Goal: Task Accomplishment & Management: Manage account settings

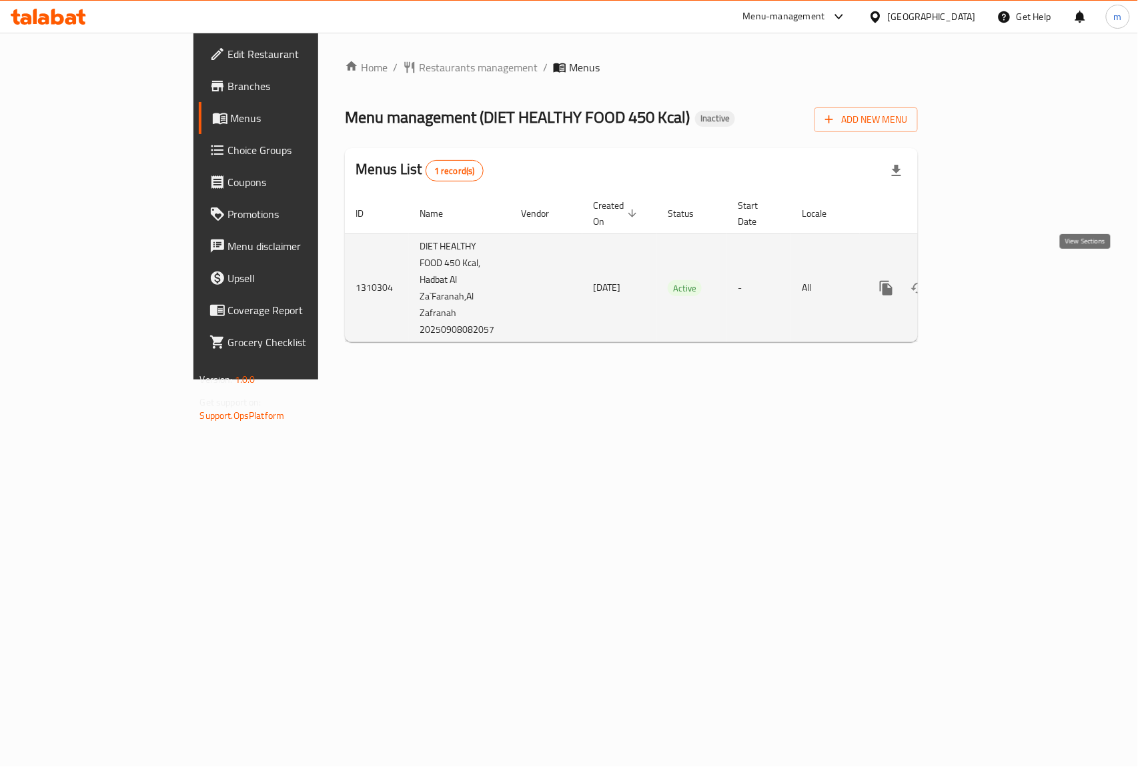
click at [991, 281] on icon "enhanced table" at bounding box center [983, 288] width 16 height 16
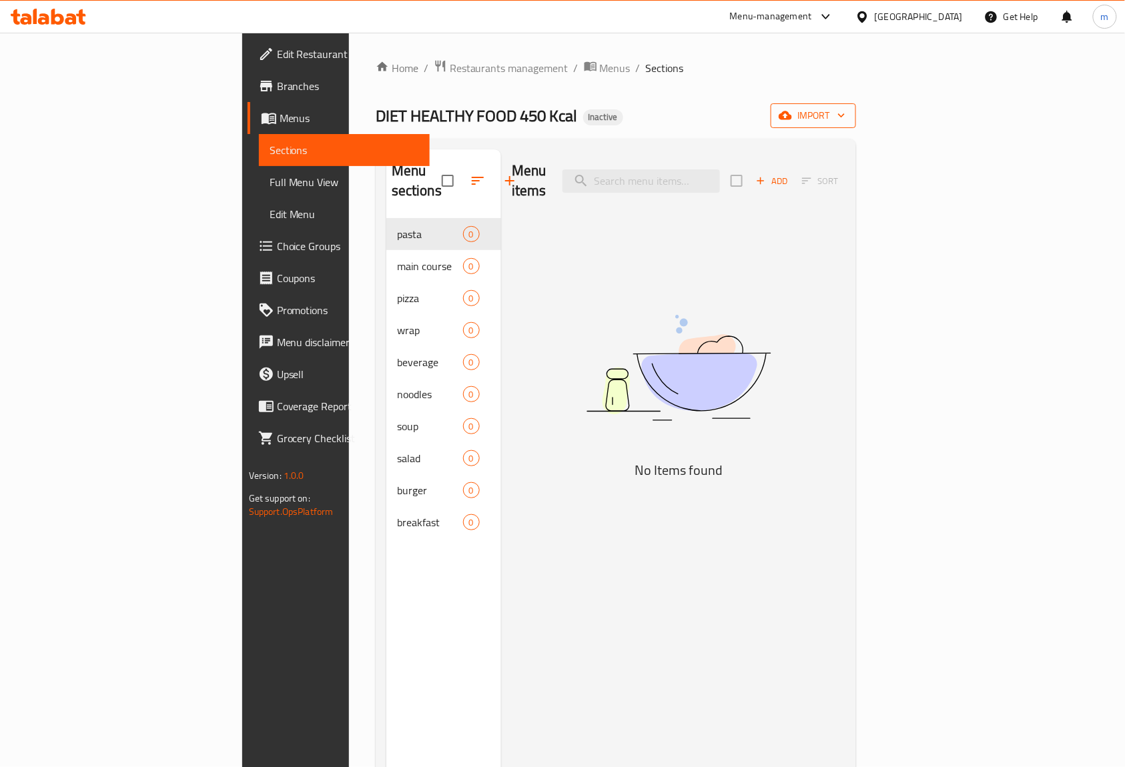
click at [845, 124] on span "import" at bounding box center [813, 115] width 64 height 17
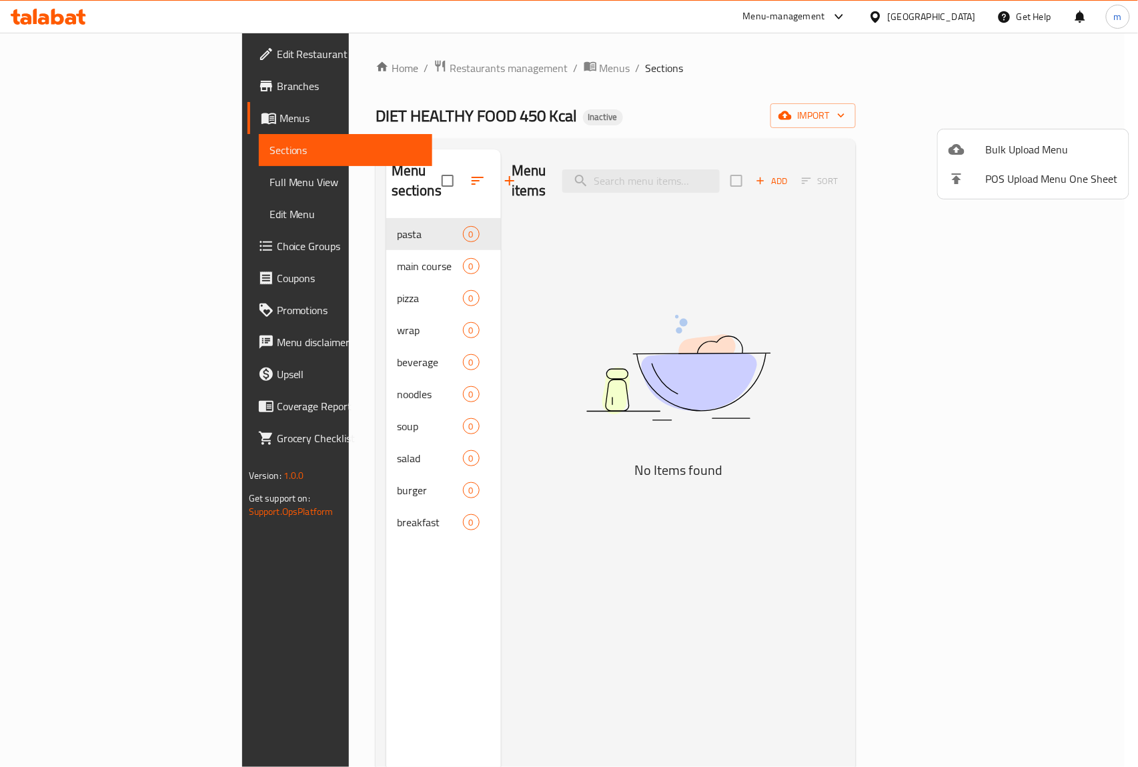
click at [623, 97] on div at bounding box center [569, 383] width 1138 height 767
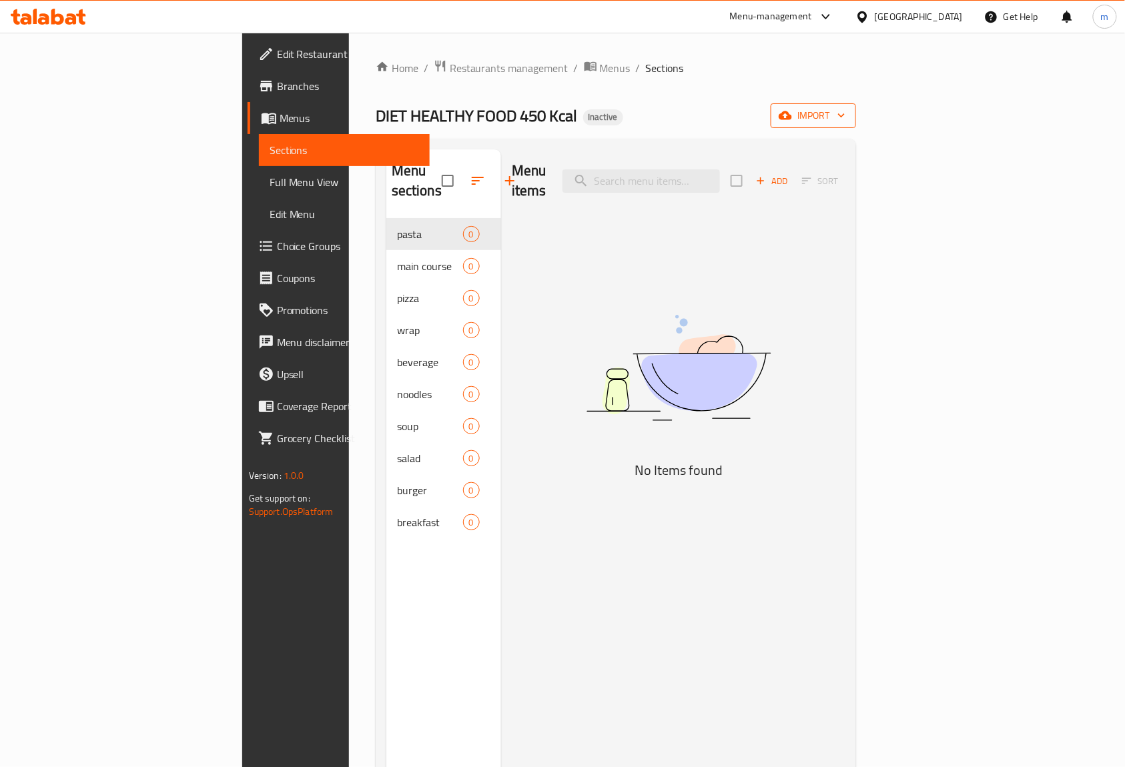
click at [792, 115] on icon "button" at bounding box center [784, 115] width 13 height 9
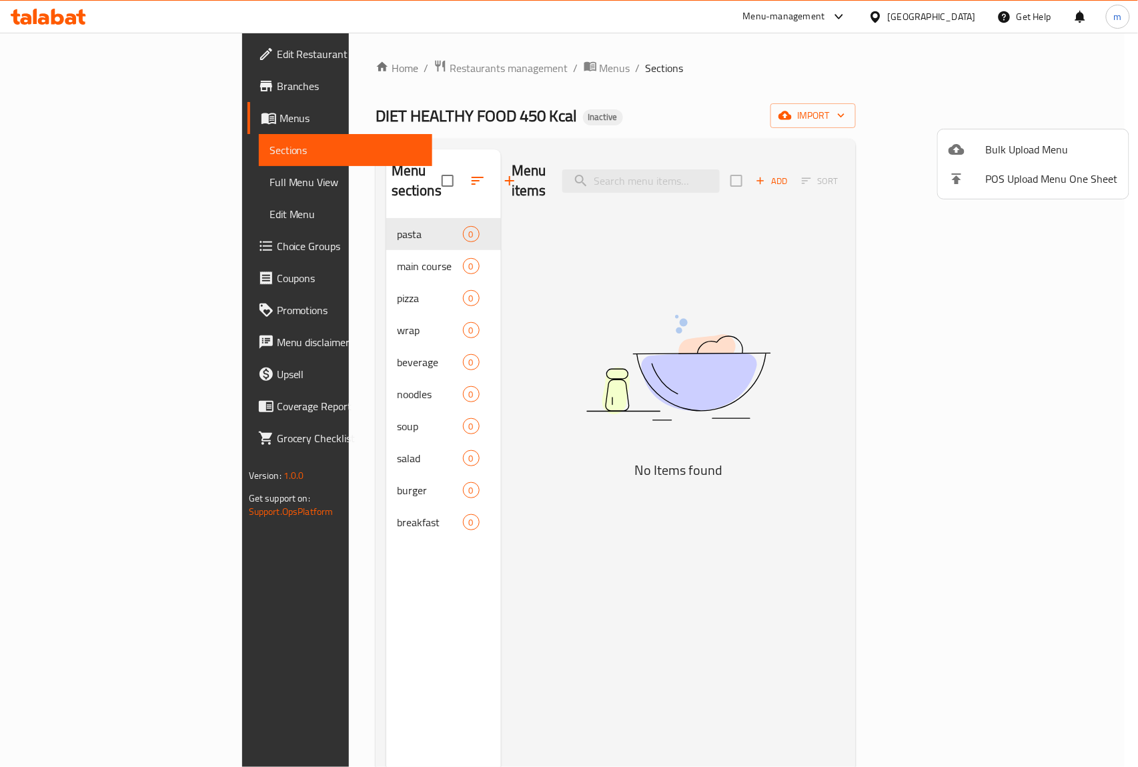
click at [972, 153] on div at bounding box center [967, 149] width 37 height 16
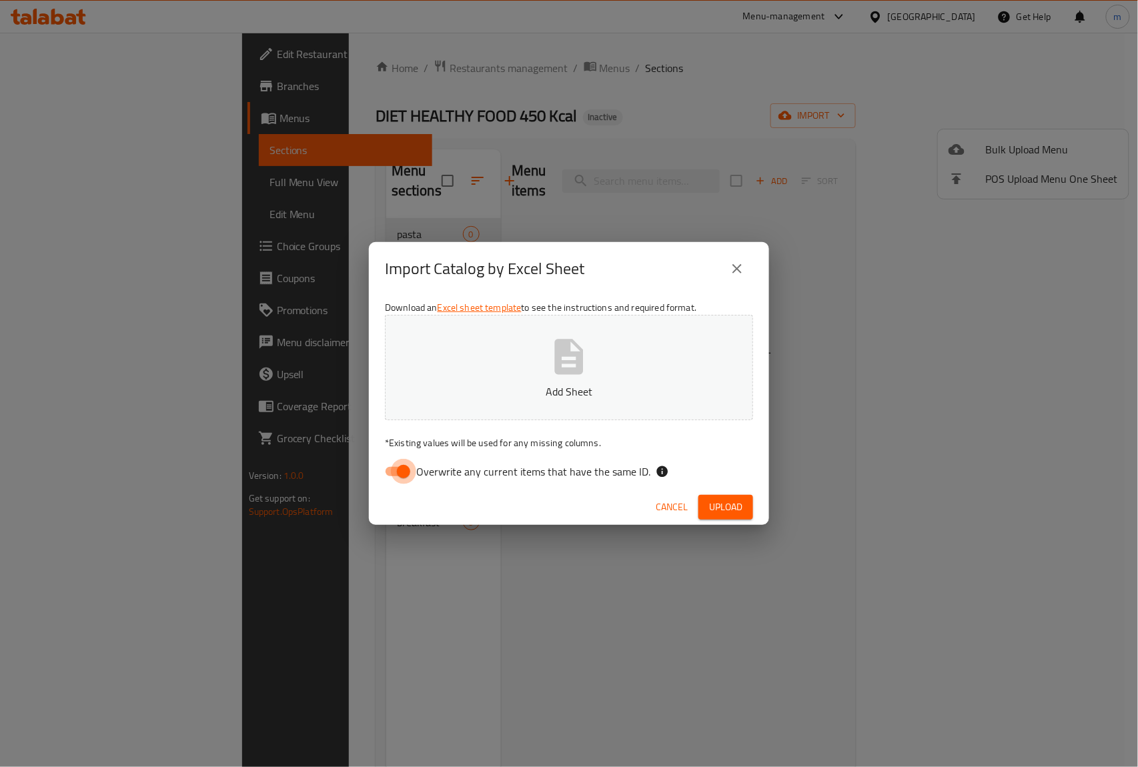
click at [404, 471] on input "Overwrite any current items that have the same ID." at bounding box center [404, 471] width 76 height 25
checkbox input "false"
click at [500, 340] on button "Add Sheet" at bounding box center [569, 367] width 368 height 105
click at [712, 502] on span "Upload" at bounding box center [725, 507] width 33 height 17
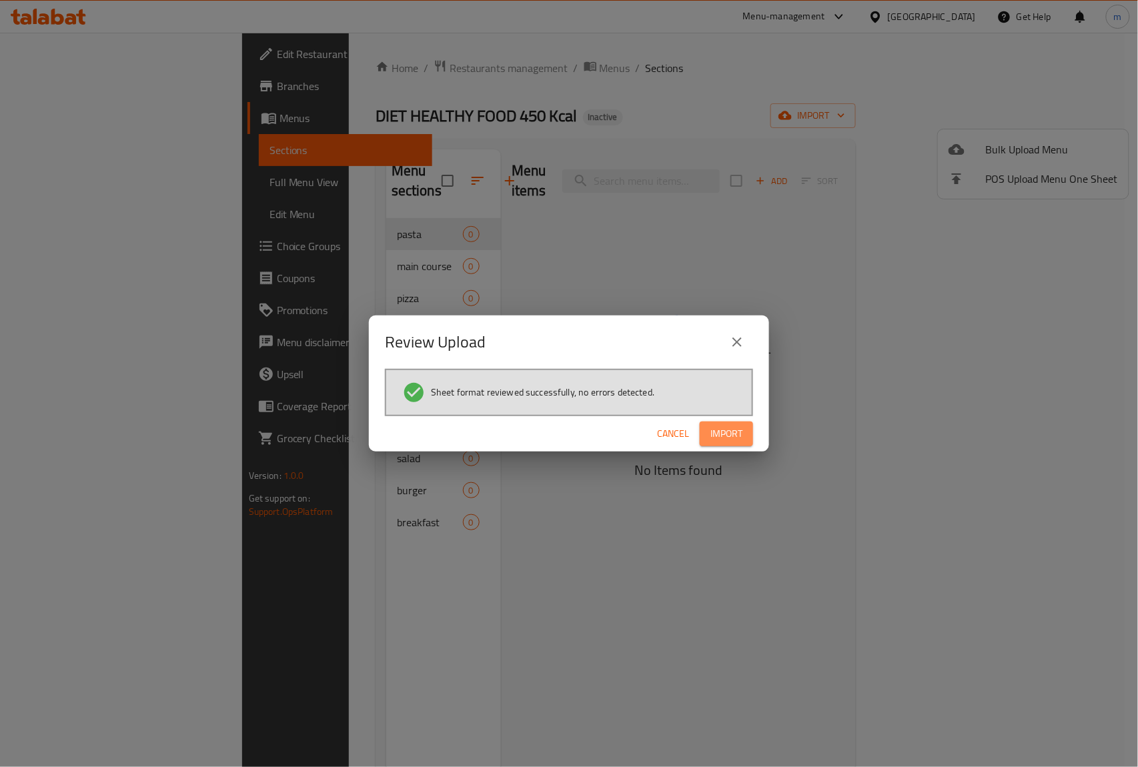
click at [732, 428] on span "Import" at bounding box center [726, 434] width 32 height 17
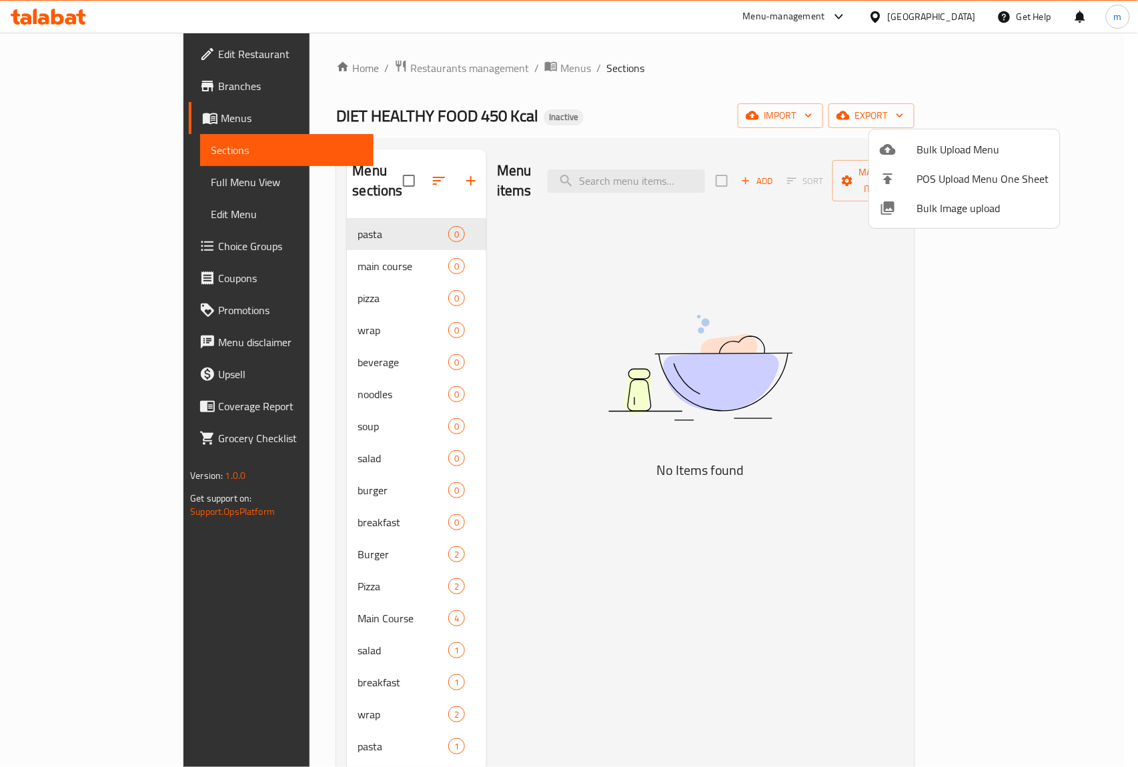
click at [675, 113] on div at bounding box center [569, 383] width 1138 height 767
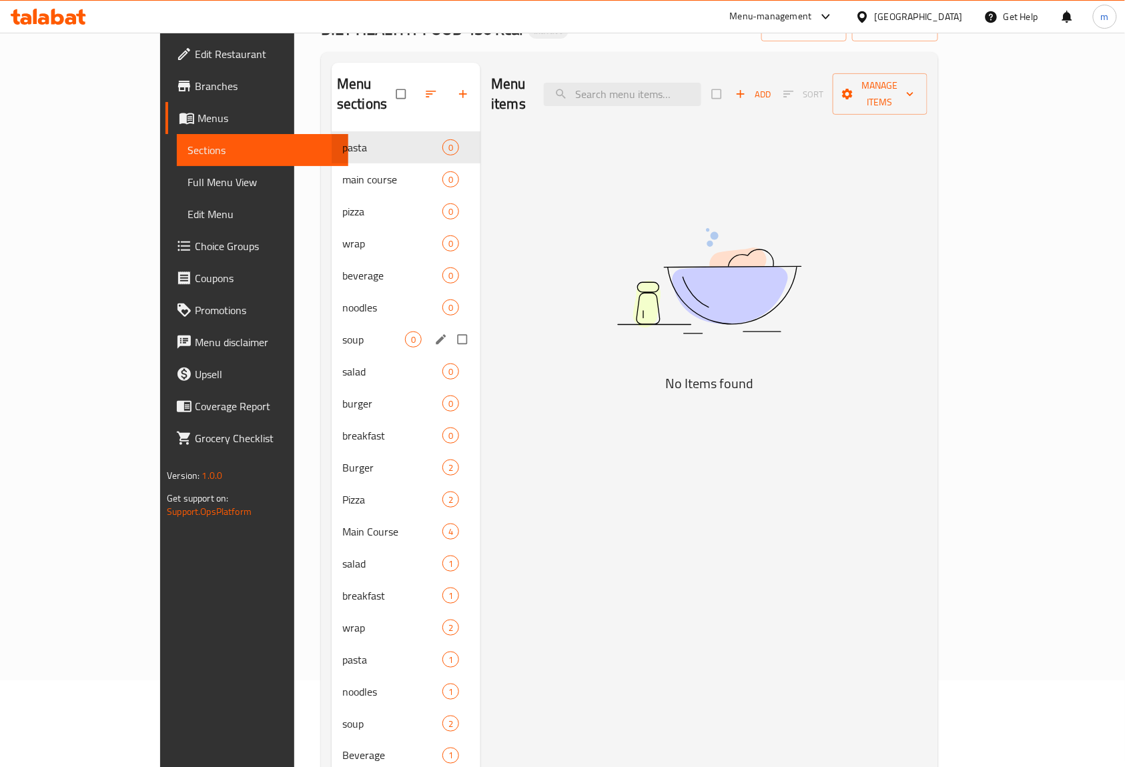
scroll to position [187, 0]
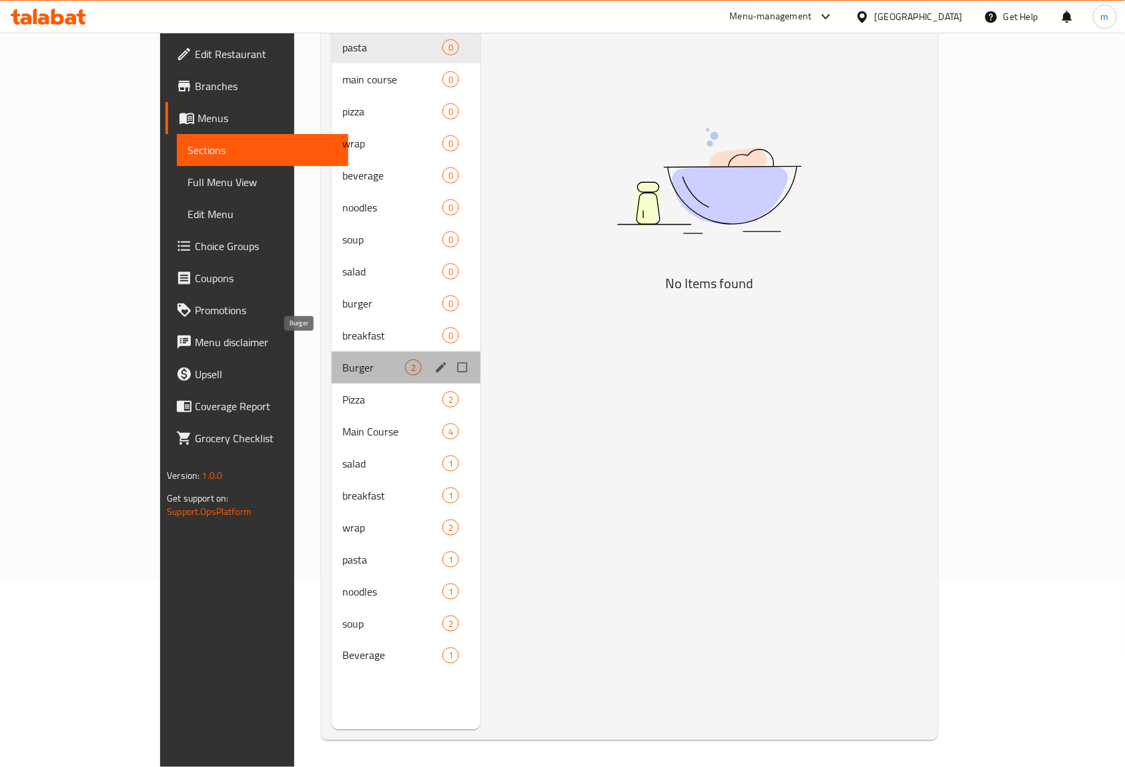
click at [342, 360] on span "Burger" at bounding box center [373, 368] width 63 height 16
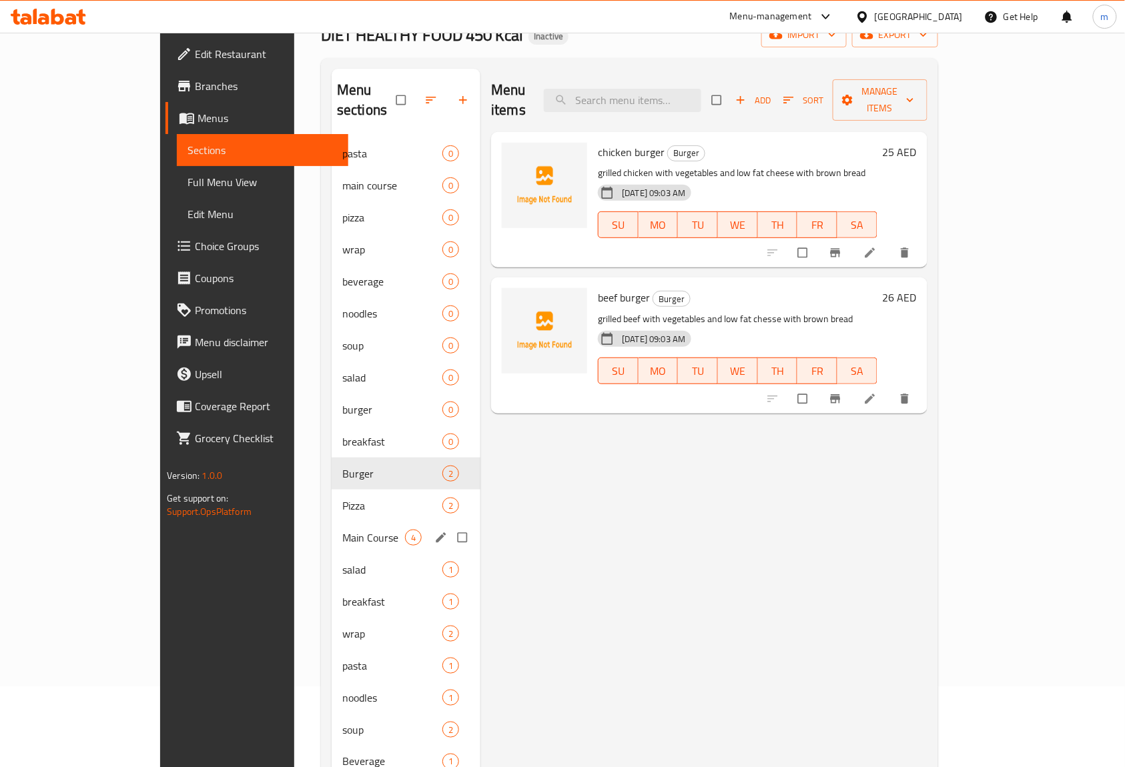
scroll to position [187, 0]
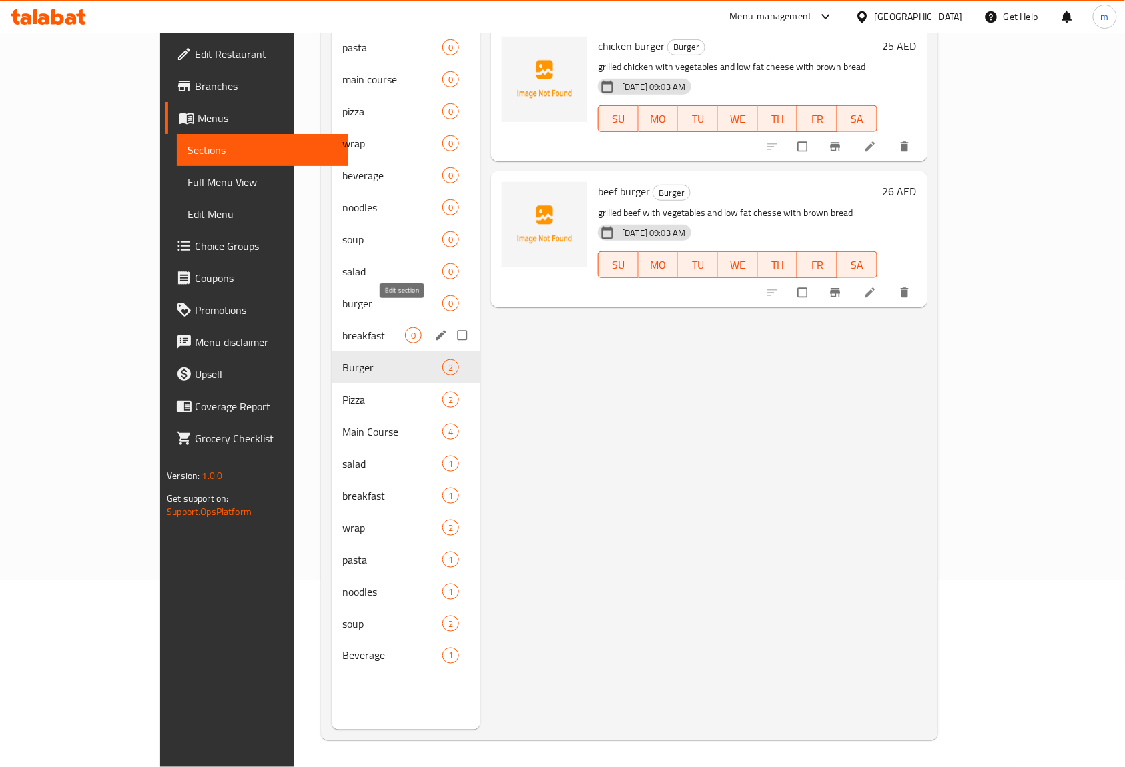
click at [434, 329] on icon "edit" at bounding box center [440, 335] width 13 height 13
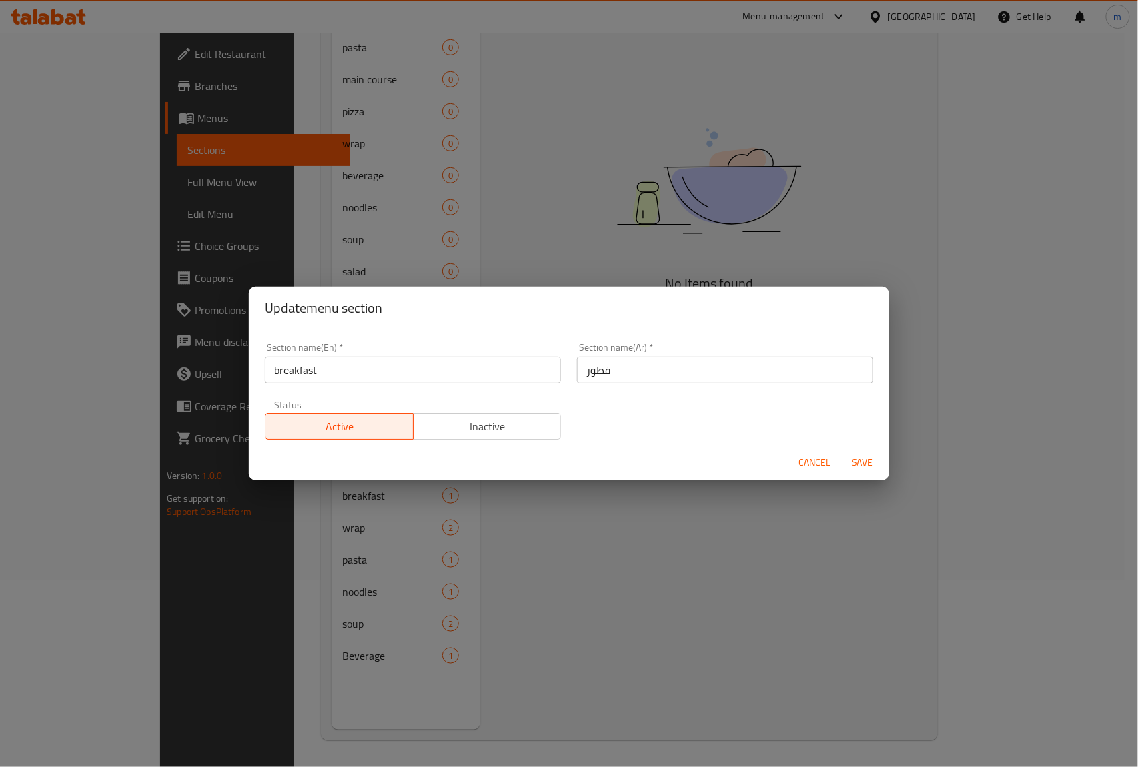
click at [820, 468] on span "Cancel" at bounding box center [814, 462] width 32 height 17
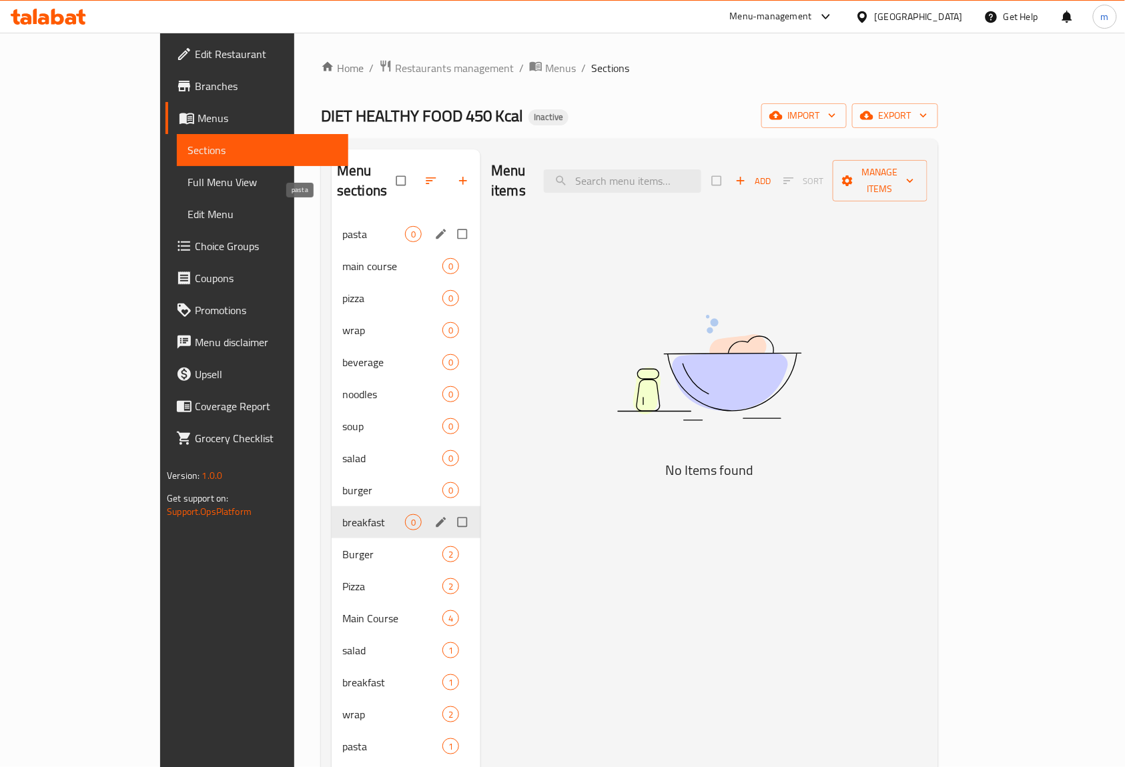
click at [342, 226] on span "pasta" at bounding box center [373, 234] width 63 height 16
click at [450, 221] on input "Menu sections" at bounding box center [464, 233] width 28 height 25
checkbox input "true"
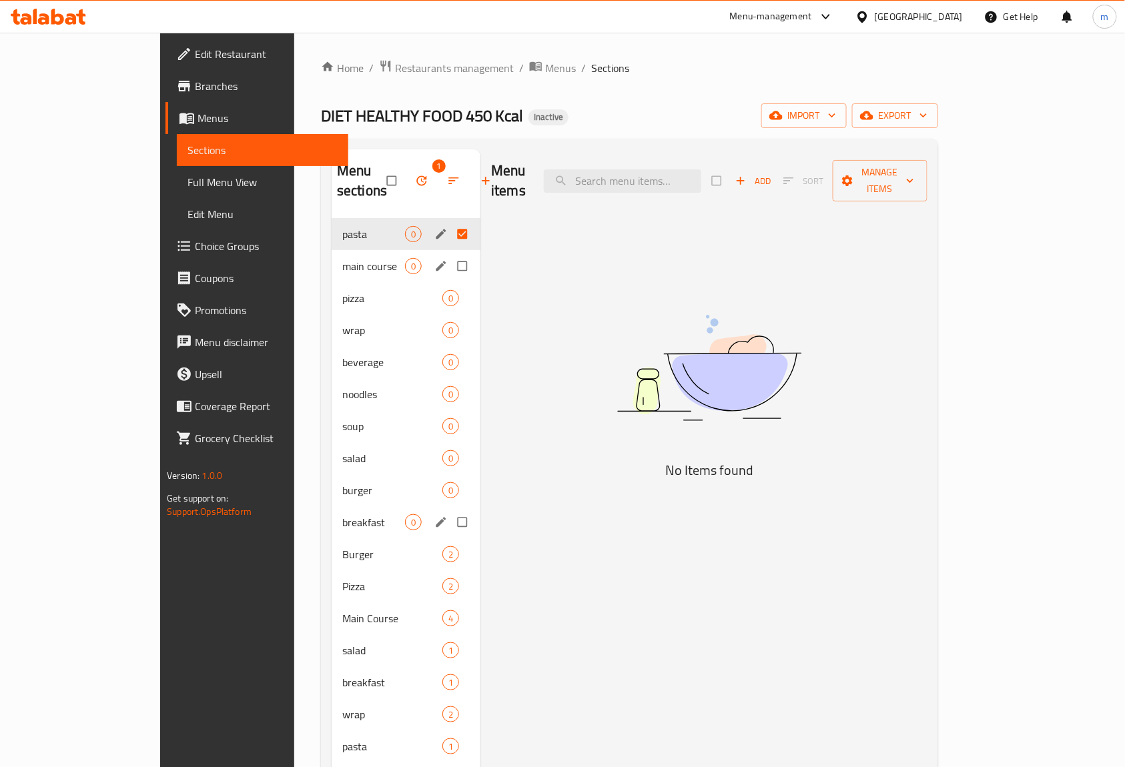
click at [450, 253] on input "Menu sections" at bounding box center [464, 265] width 28 height 25
checkbox input "true"
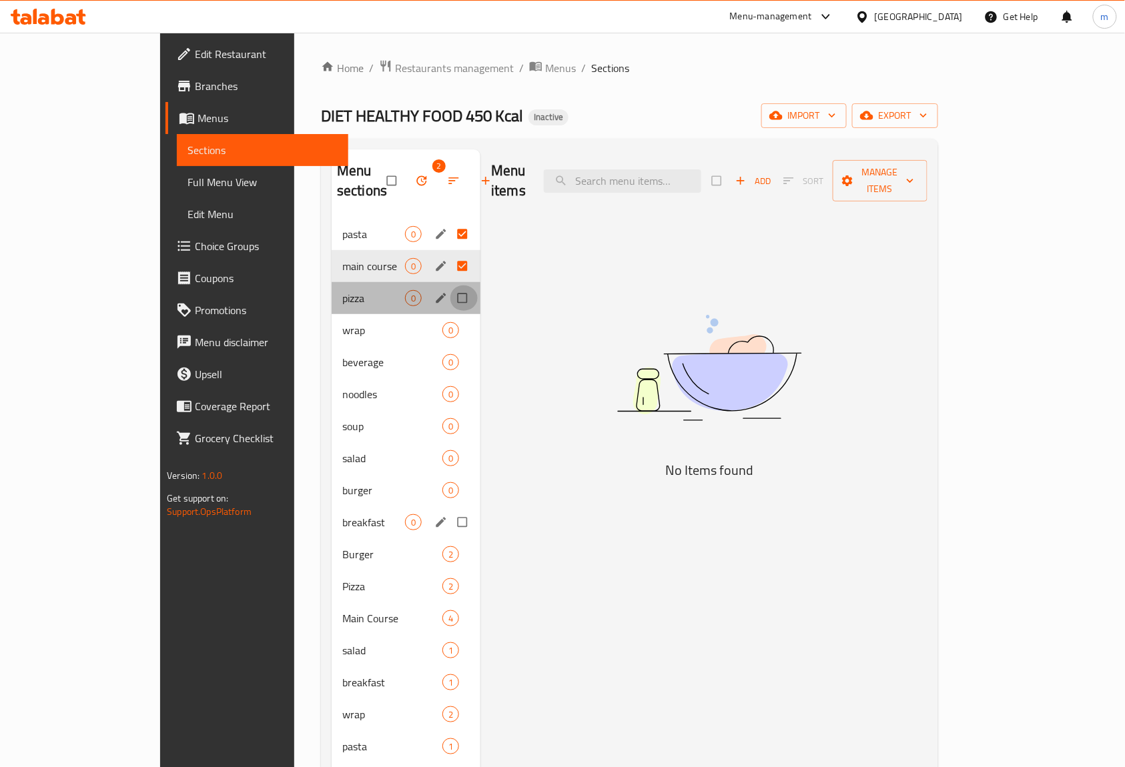
click at [450, 285] on input "Menu sections" at bounding box center [464, 297] width 28 height 25
click at [522, 291] on div "Menu items Add Sort Manage items No Items found" at bounding box center [703, 532] width 447 height 767
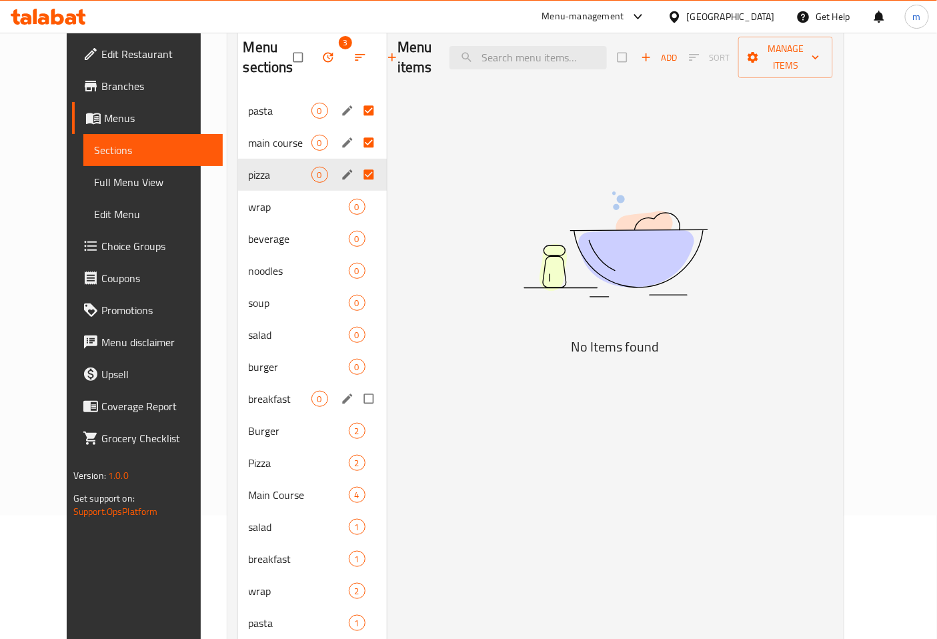
scroll to position [148, 0]
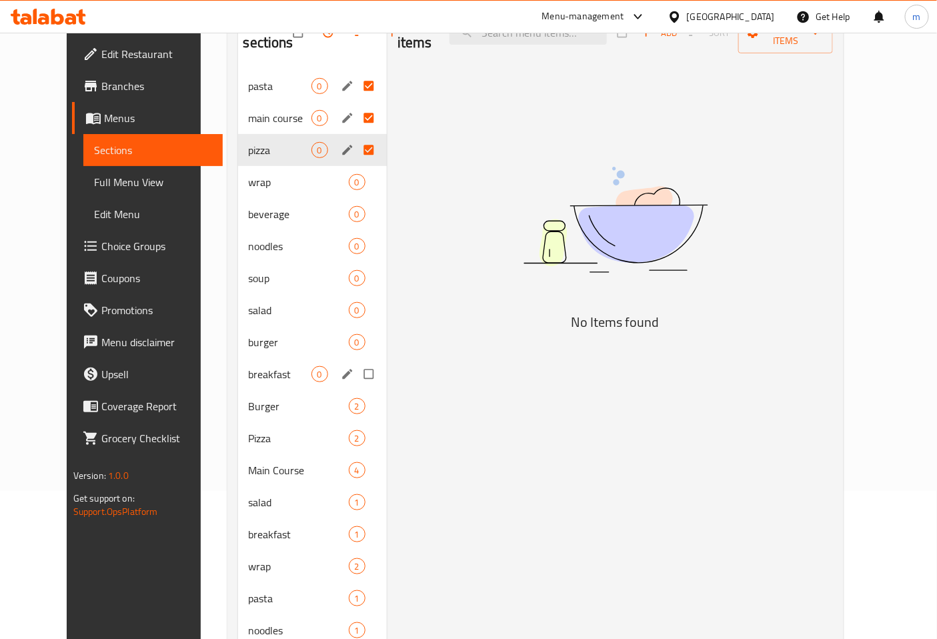
click at [356, 142] on input "Menu sections" at bounding box center [370, 149] width 28 height 25
checkbox input "false"
click at [356, 120] on input "Menu sections" at bounding box center [370, 117] width 28 height 25
checkbox input "false"
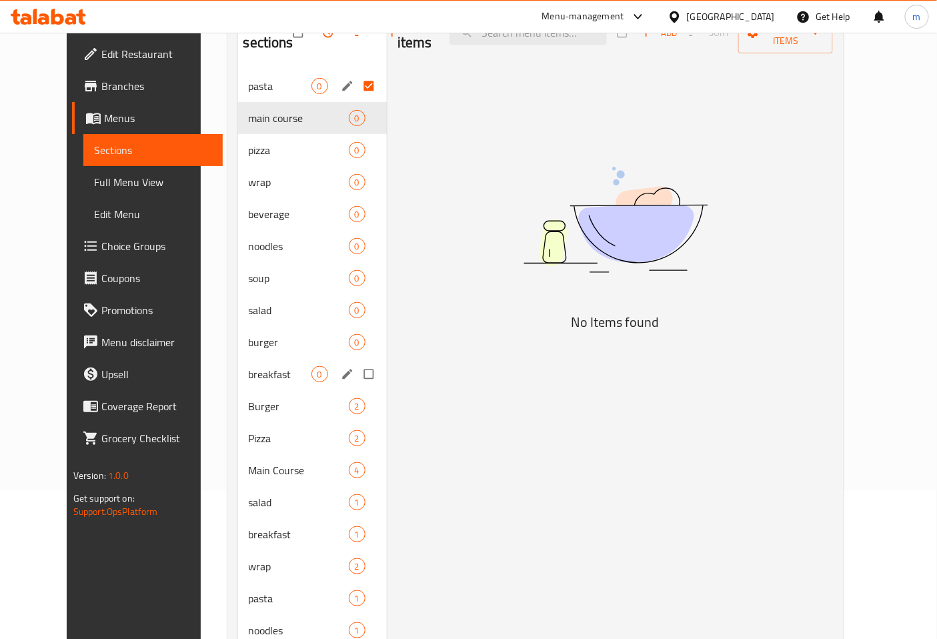
click at [356, 87] on input "Menu sections" at bounding box center [370, 85] width 28 height 25
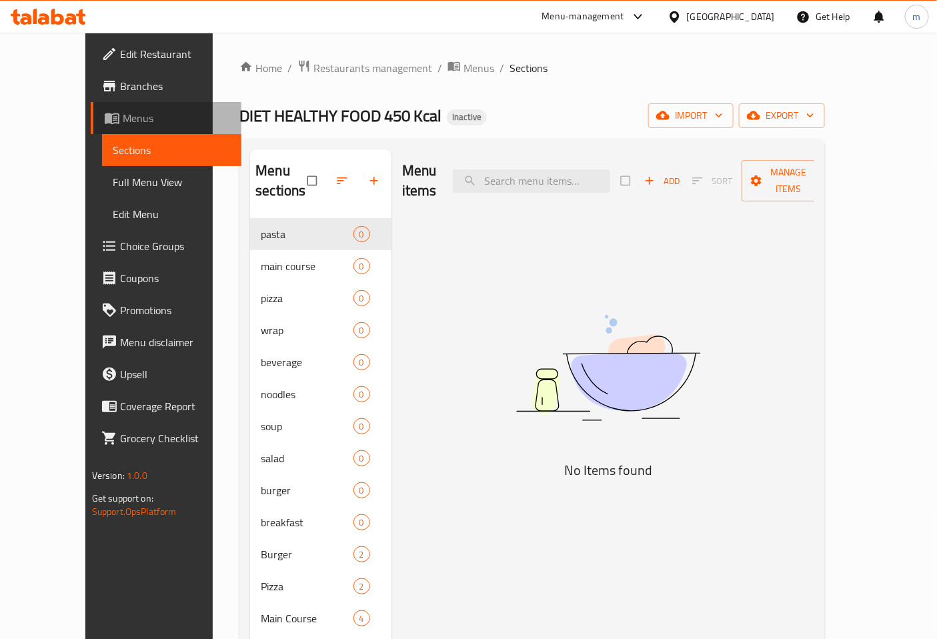
click at [123, 117] on span "Menus" at bounding box center [177, 118] width 109 height 16
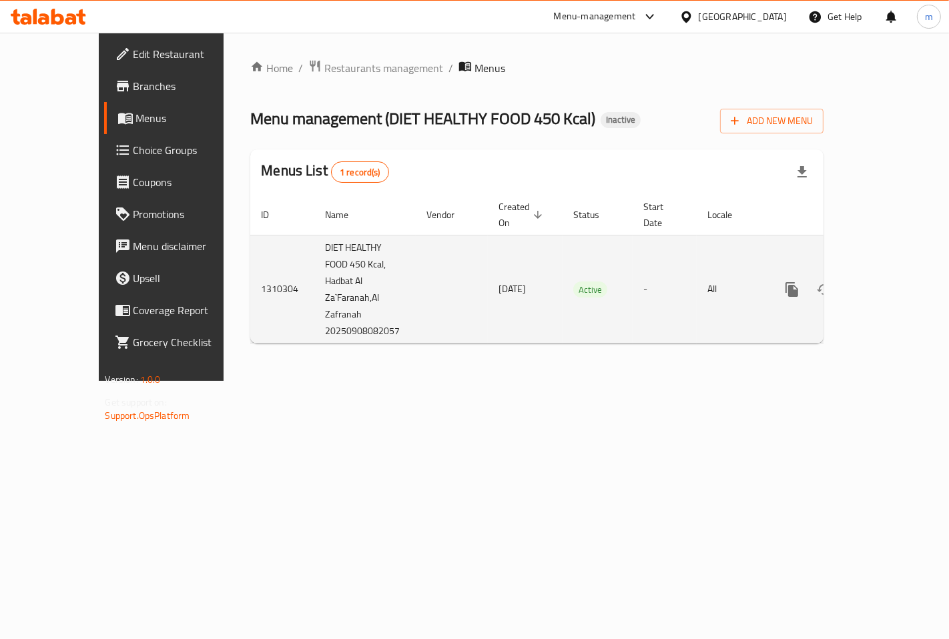
click at [314, 247] on td "DIET HEALTHY FOOD 450 Kcal, Hadbat Al Za`Faranah,Al Zafranah 20250908082057" at bounding box center [364, 289] width 101 height 109
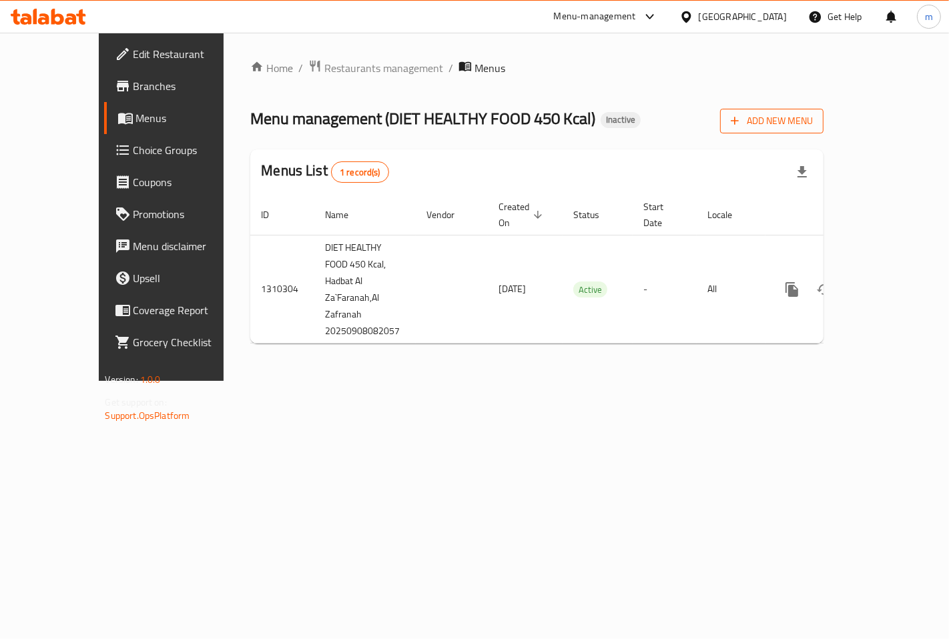
click at [812, 115] on span "Add New Menu" at bounding box center [771, 121] width 82 height 17
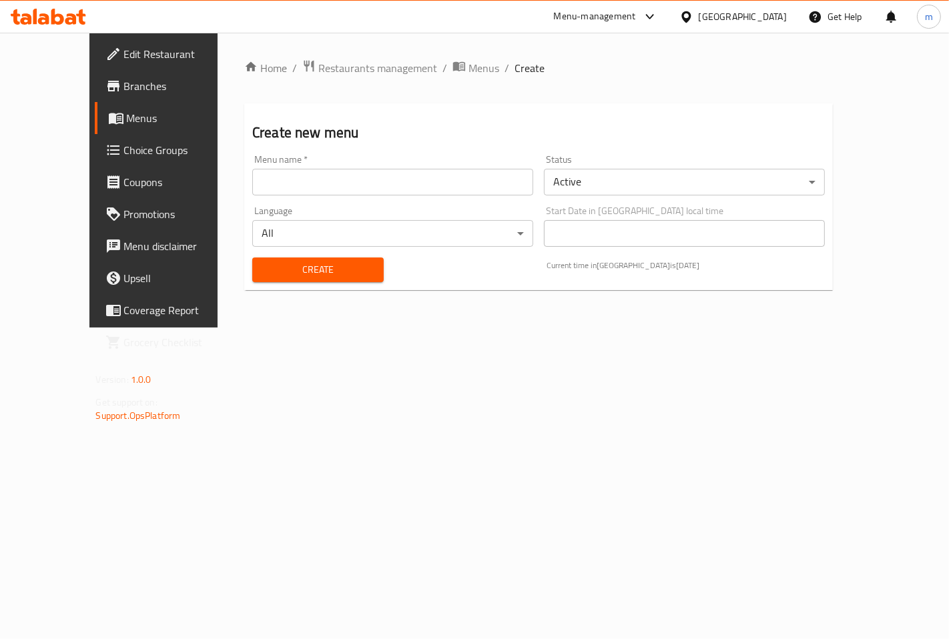
click at [351, 188] on input "text" at bounding box center [392, 182] width 281 height 27
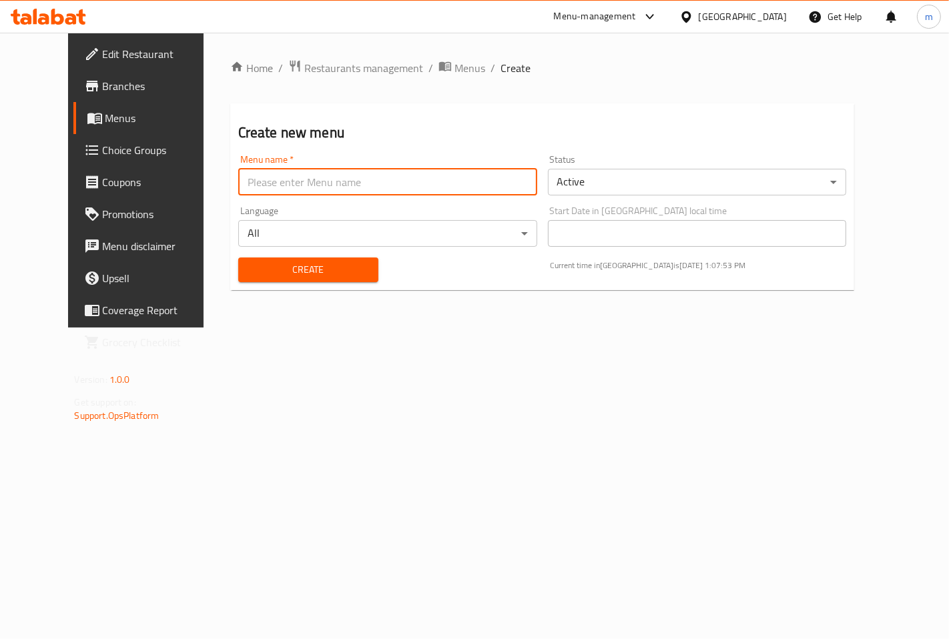
click at [105, 111] on span "Menus" at bounding box center [160, 118] width 110 height 16
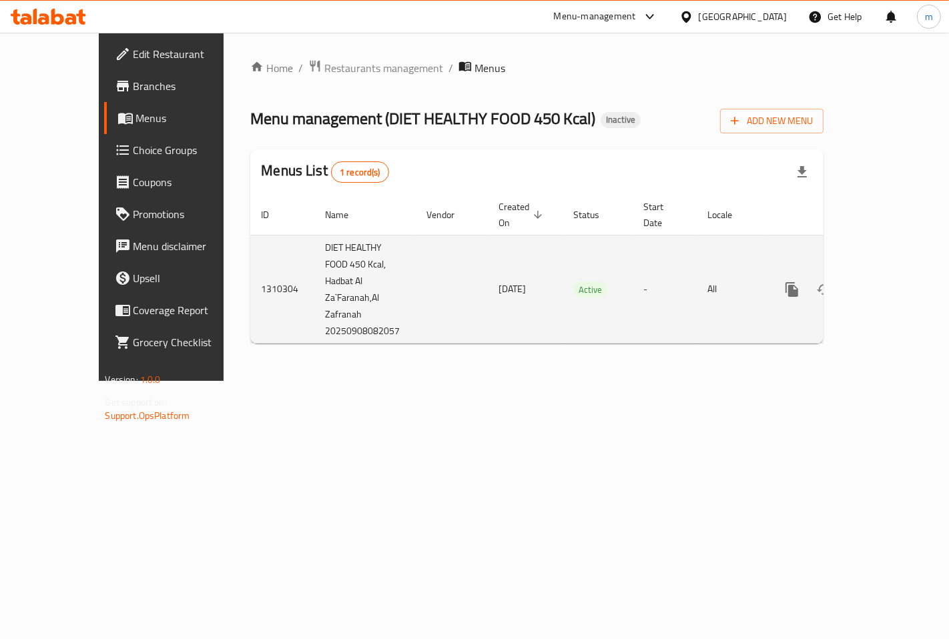
click at [314, 271] on td "DIET HEALTHY FOOD 450 Kcal, Hadbat Al Za`Faranah,Al Zafranah 20250908082057" at bounding box center [364, 289] width 101 height 109
click at [314, 235] on td "DIET HEALTHY FOOD 450 Kcal, Hadbat Al Za`Faranah,Al Zafranah 20250908082057" at bounding box center [364, 289] width 101 height 109
click at [314, 271] on td "DIET HEALTHY FOOD 450 Kcal, Hadbat Al Za`Faranah,Al Zafranah 20250908082057" at bounding box center [364, 289] width 101 height 109
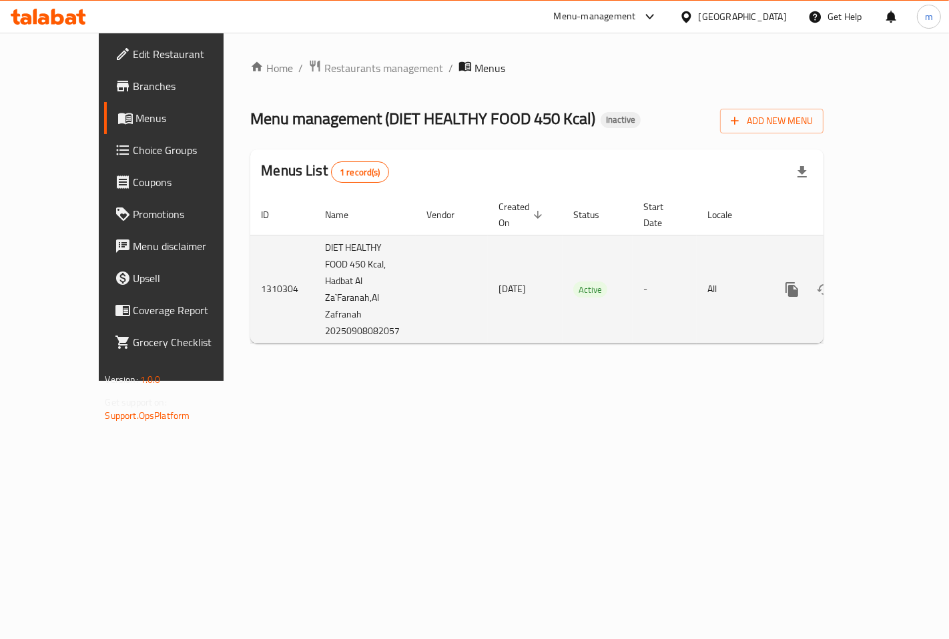
click at [250, 275] on td "1310304" at bounding box center [282, 289] width 64 height 109
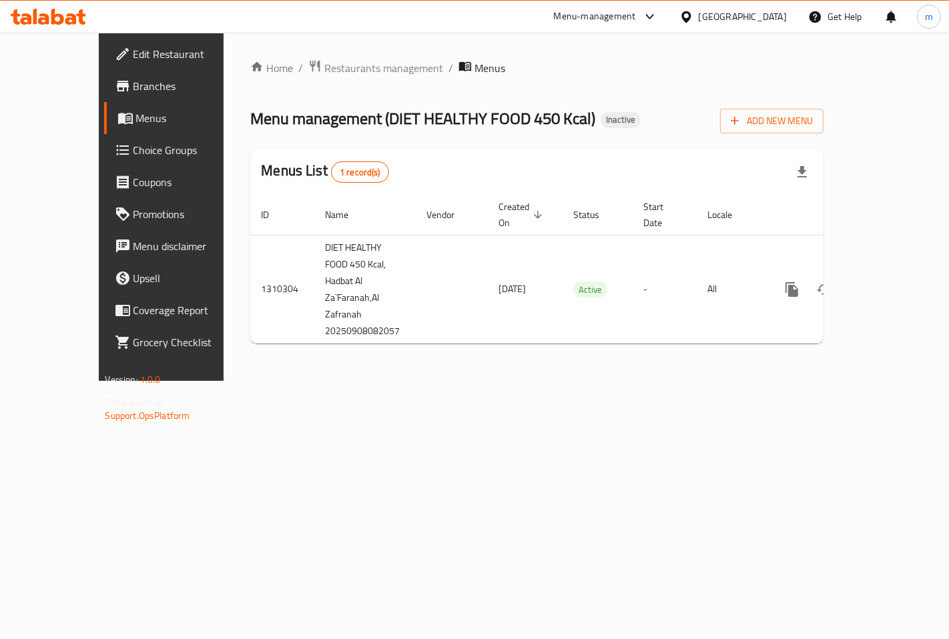
click at [328, 381] on div "Home / Restaurants management / Menus Menu management ( DIET HEALTHY FOOD 450 K…" at bounding box center [536, 207] width 626 height 348
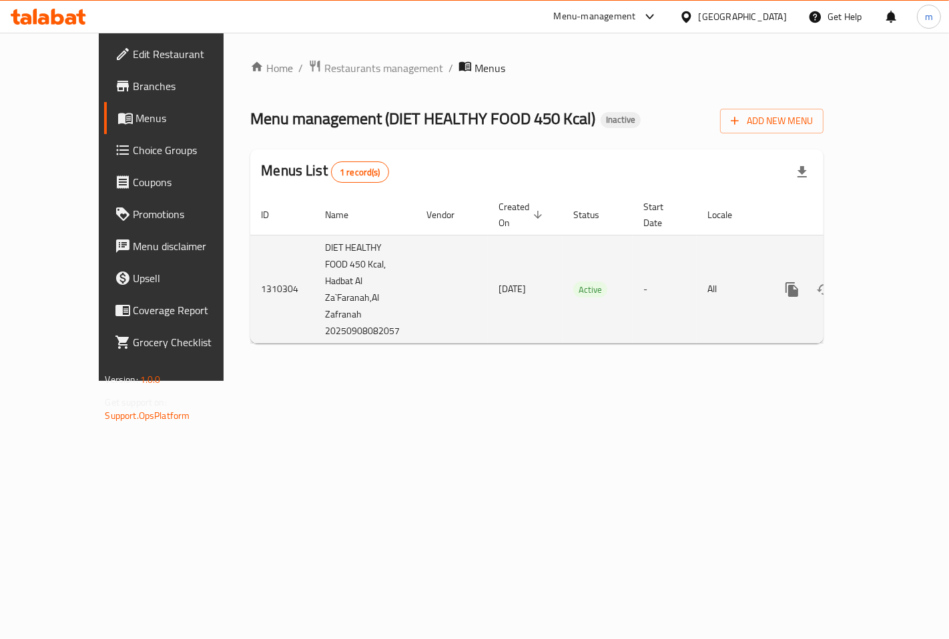
click at [314, 242] on td "DIET HEALTHY FOOD 450 Kcal, Hadbat Al Za`Faranah,Al Zafranah 20250908082057" at bounding box center [364, 289] width 101 height 109
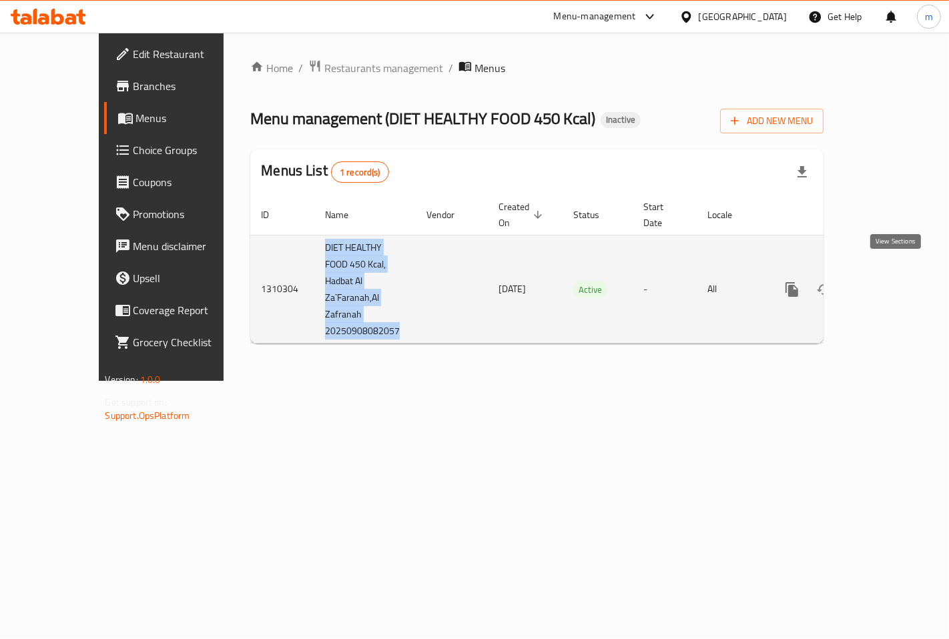
click at [895, 281] on icon "enhanced table" at bounding box center [888, 289] width 16 height 16
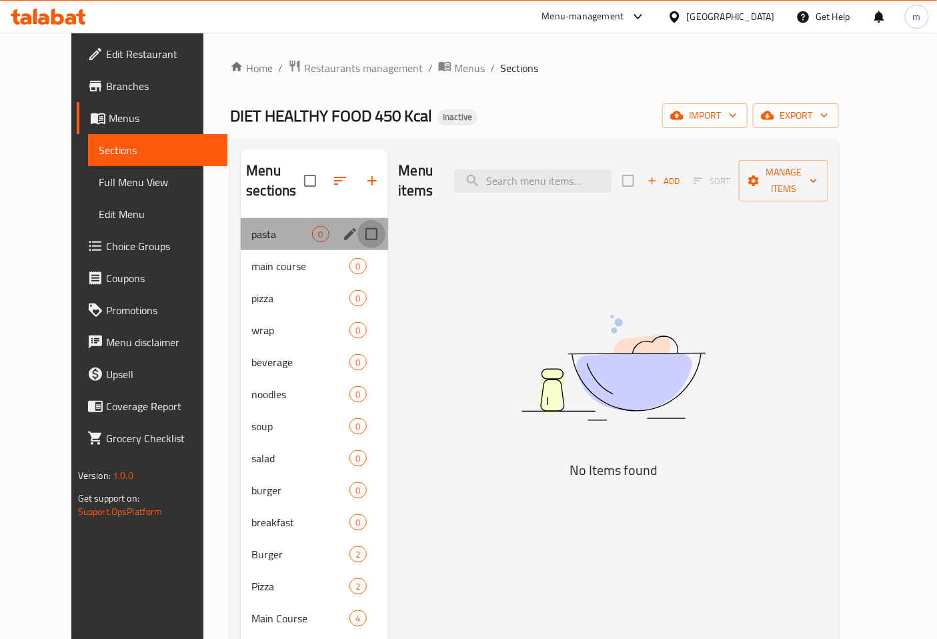
click at [358, 220] on input "Menu sections" at bounding box center [372, 234] width 28 height 28
checkbox input "true"
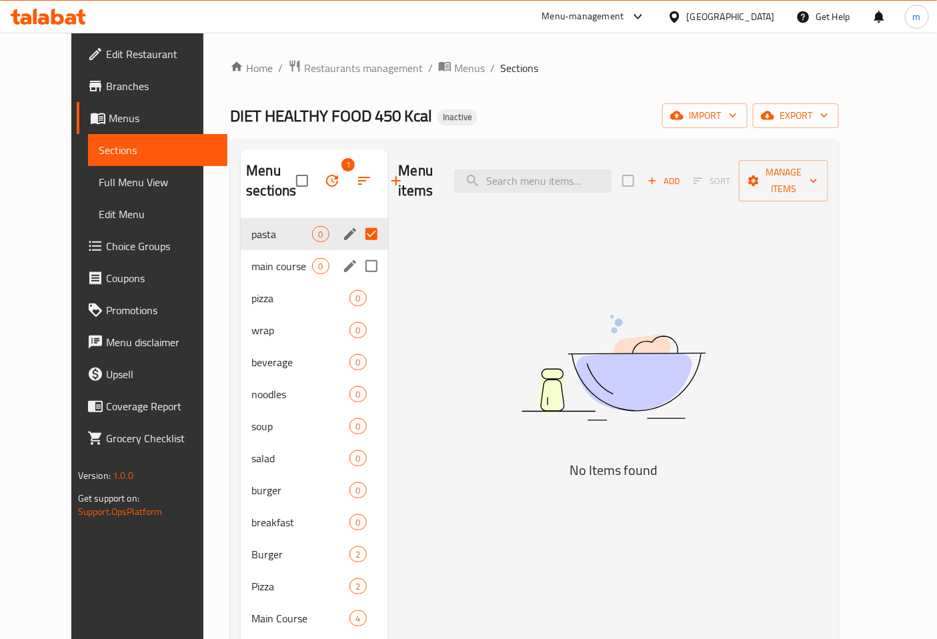
click at [358, 264] on input "Menu sections" at bounding box center [372, 266] width 28 height 28
checkbox input "true"
click at [87, 129] on link "Menus" at bounding box center [152, 118] width 151 height 32
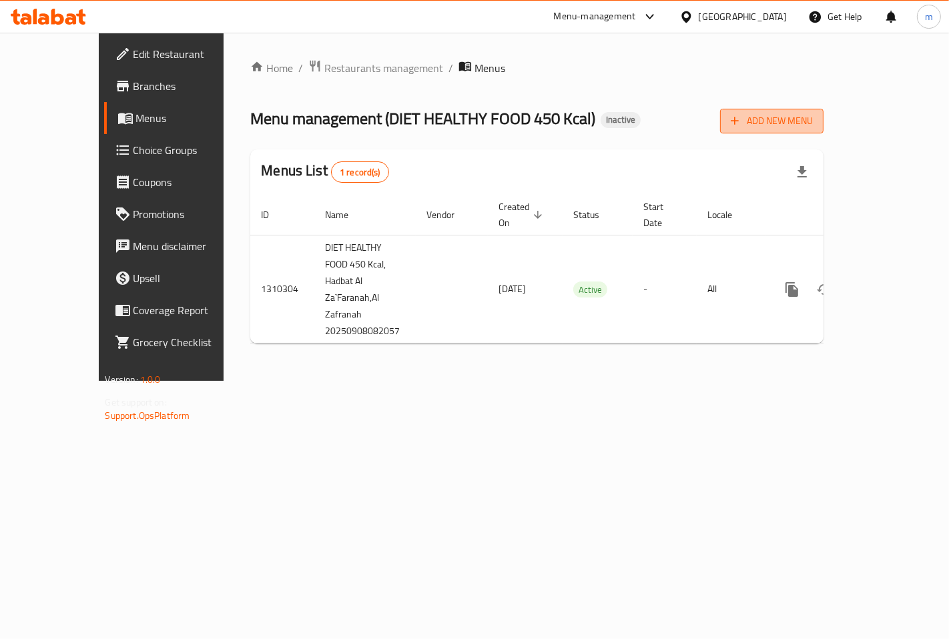
click at [812, 123] on span "Add New Menu" at bounding box center [771, 121] width 82 height 17
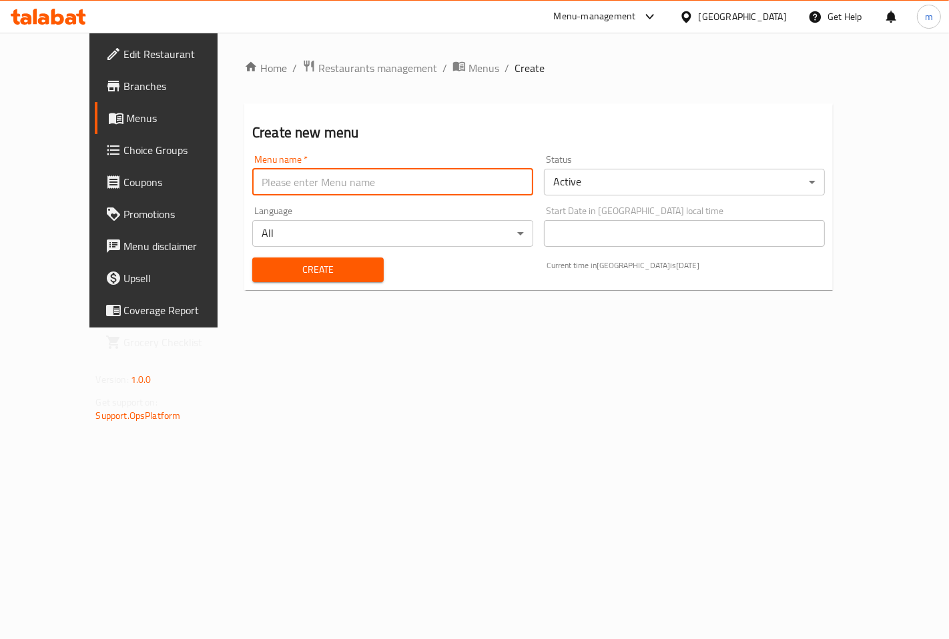
click at [496, 183] on input "text" at bounding box center [392, 182] width 281 height 27
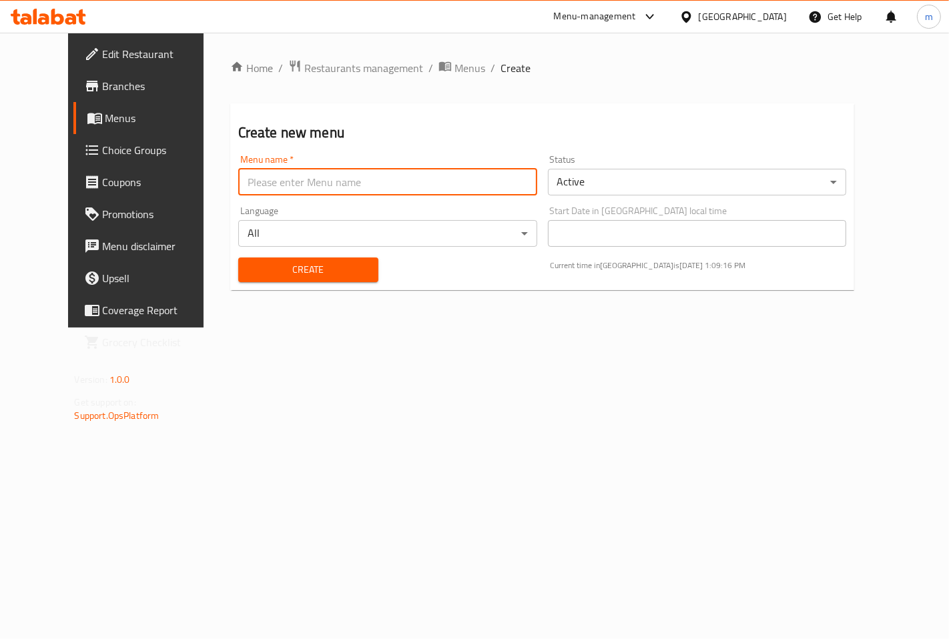
click at [330, 188] on input "text" at bounding box center [387, 182] width 299 height 27
type input "mahmoud"
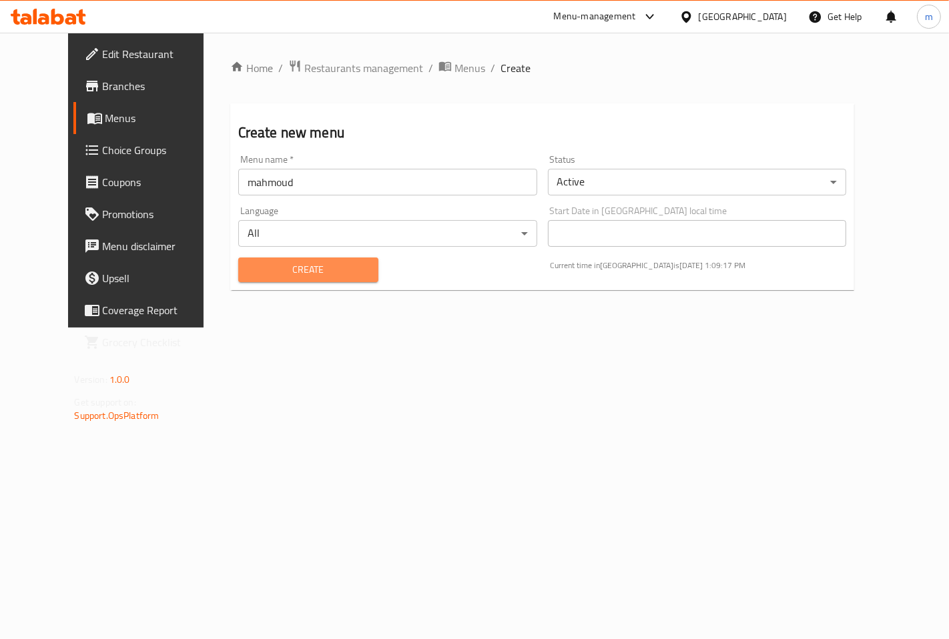
click at [298, 265] on span "Create" at bounding box center [308, 269] width 119 height 17
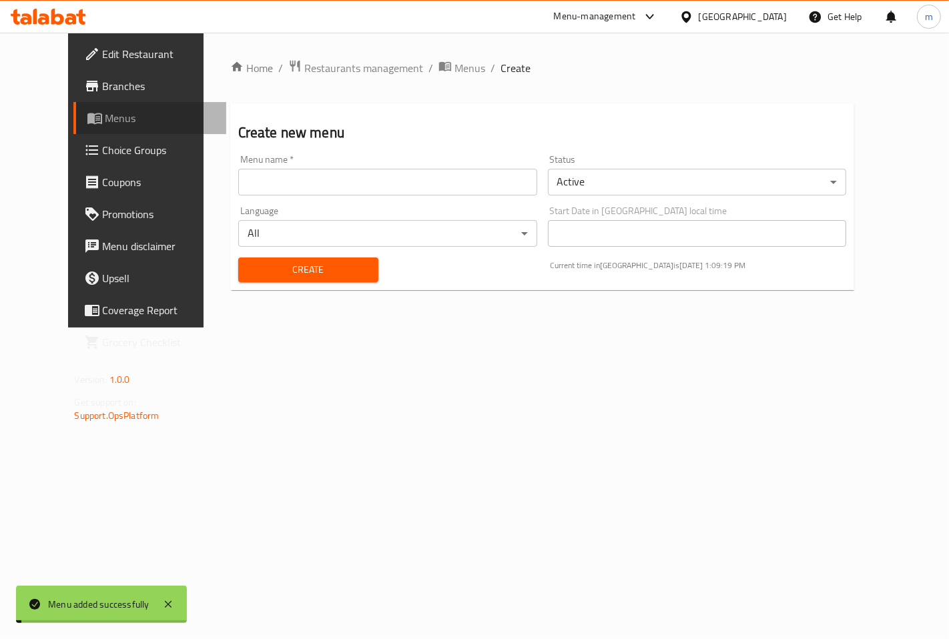
click at [105, 121] on span "Menus" at bounding box center [160, 118] width 110 height 16
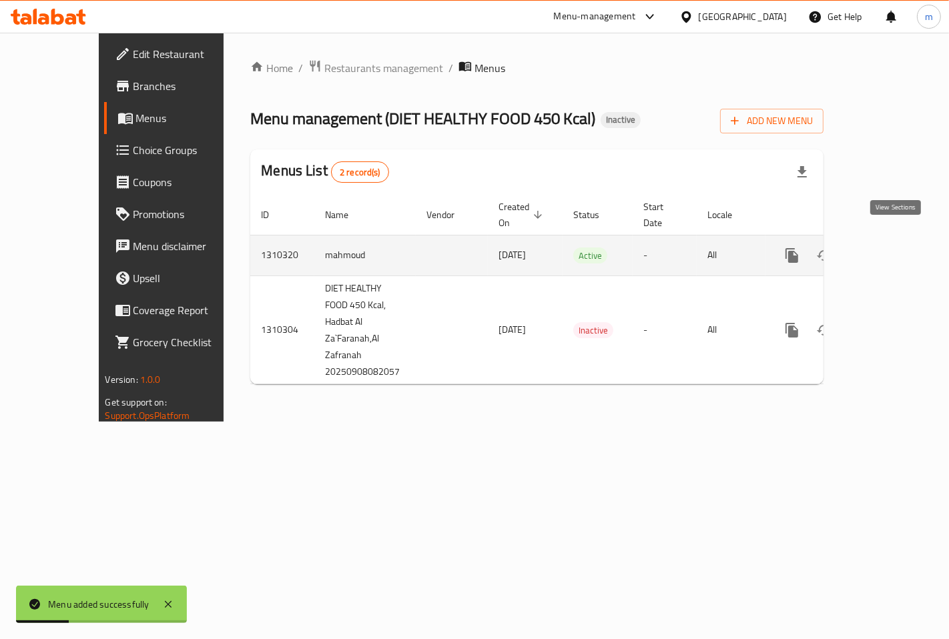
click at [896, 247] on icon "enhanced table" at bounding box center [888, 255] width 16 height 16
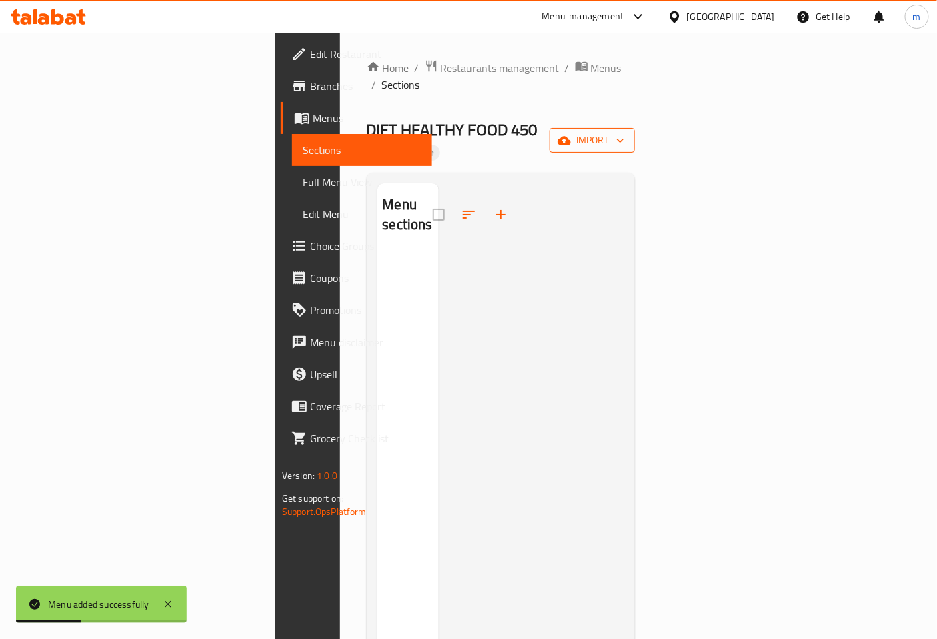
click at [627, 134] on icon "button" at bounding box center [620, 140] width 13 height 13
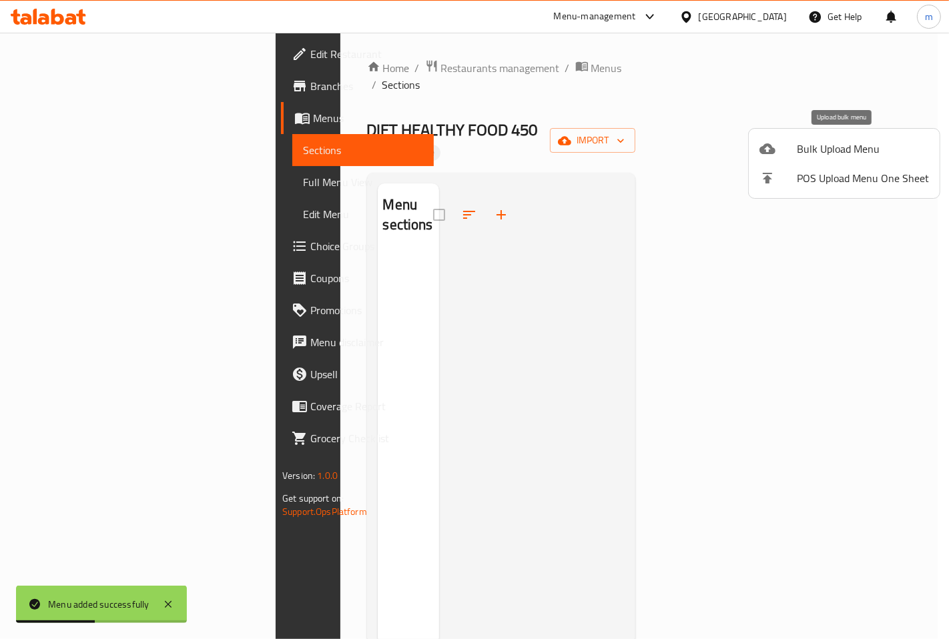
click at [783, 149] on div at bounding box center [777, 149] width 37 height 16
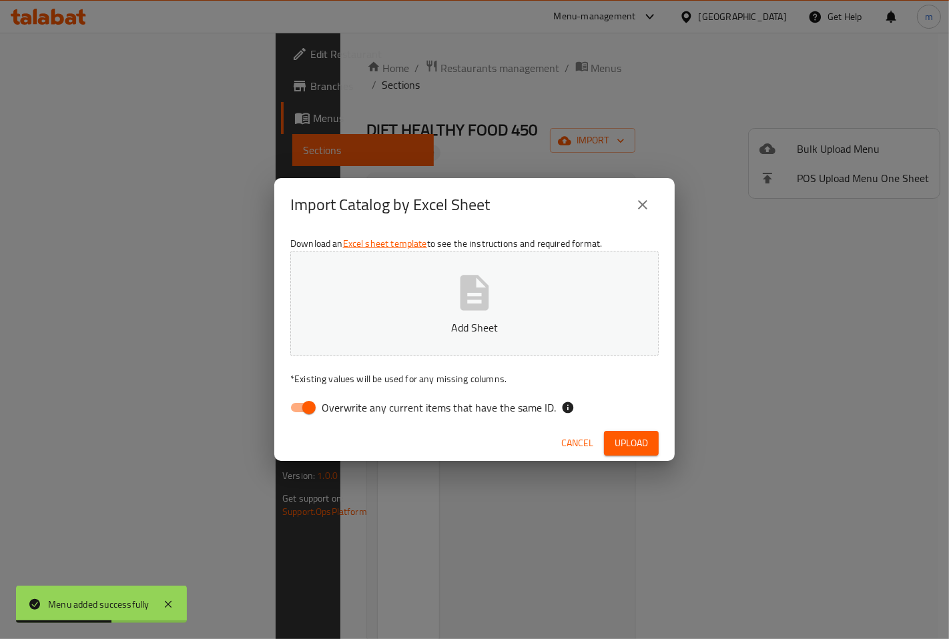
click at [299, 409] on input "Overwrite any current items that have the same ID." at bounding box center [309, 407] width 76 height 25
checkbox input "false"
click at [380, 320] on p "Add Sheet" at bounding box center [474, 328] width 327 height 16
click at [627, 450] on span "Upload" at bounding box center [630, 443] width 33 height 17
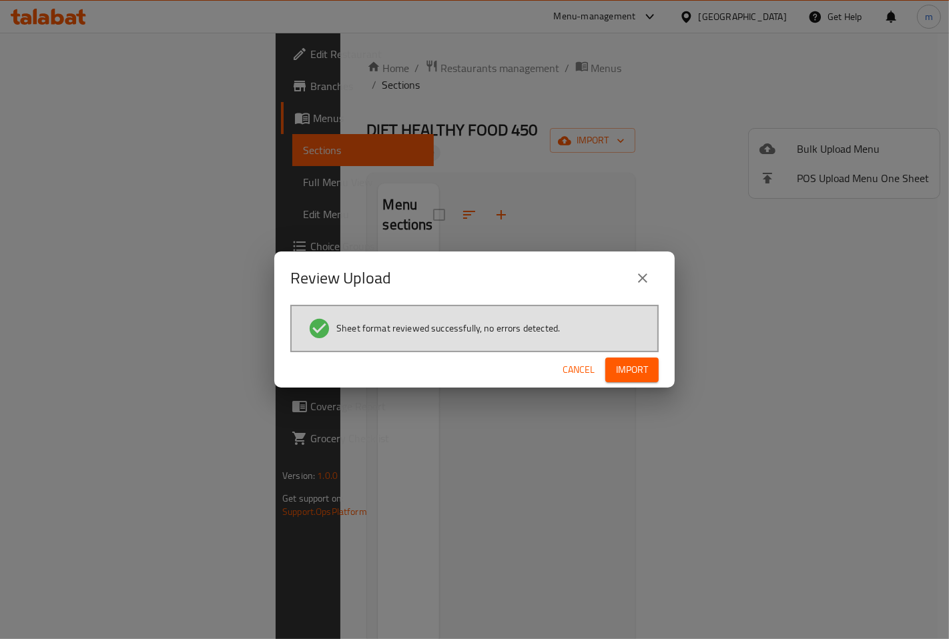
click at [625, 374] on span "Import" at bounding box center [632, 370] width 32 height 17
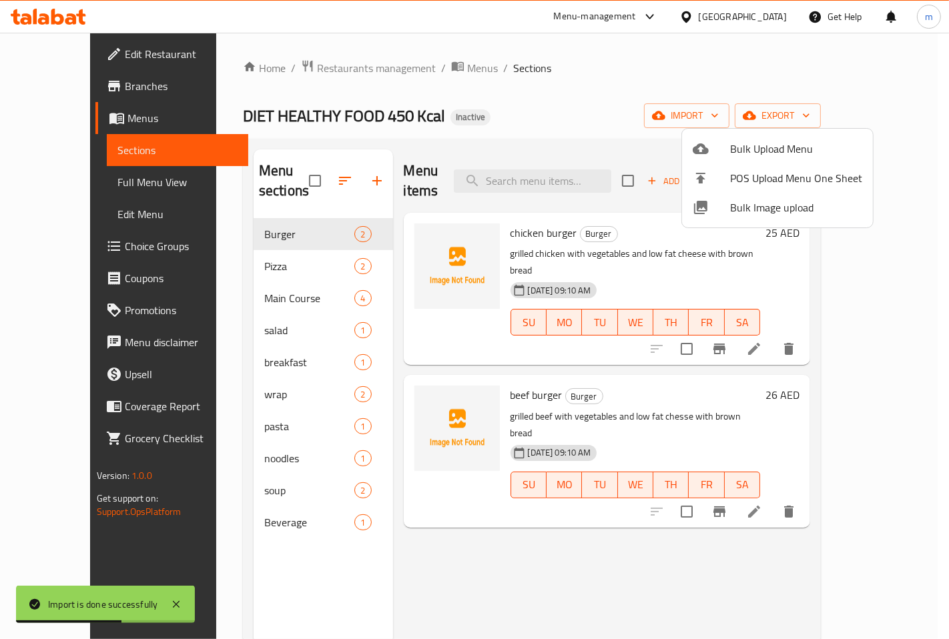
click at [572, 494] on div at bounding box center [474, 319] width 949 height 639
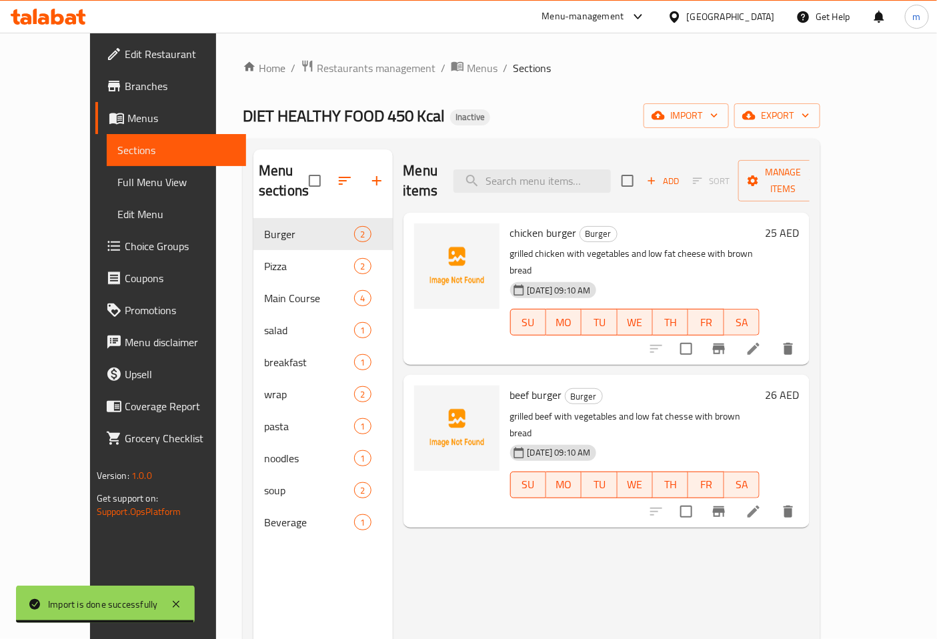
click at [117, 181] on span "Full Menu View" at bounding box center [176, 182] width 119 height 16
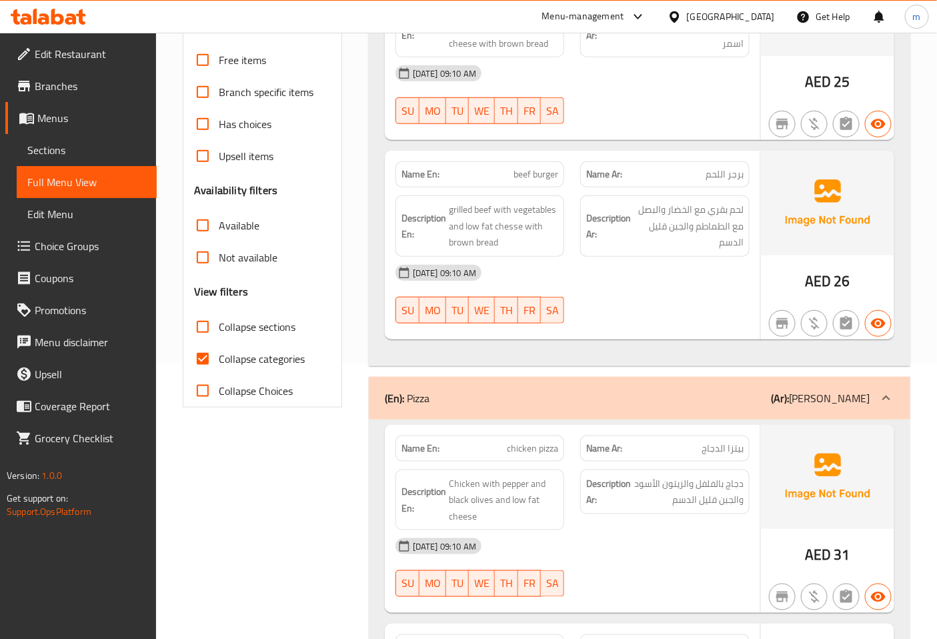
scroll to position [296, 0]
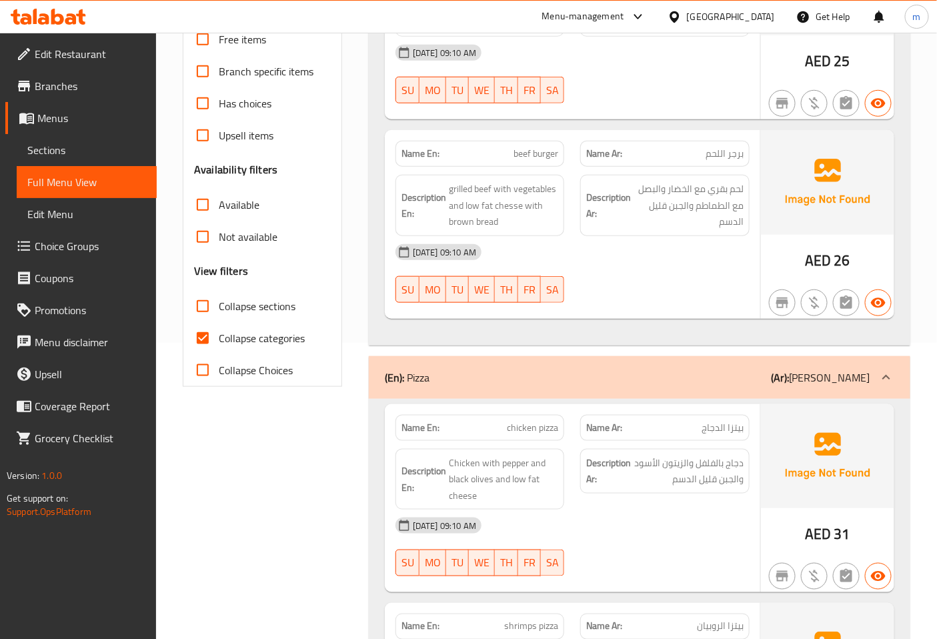
click at [208, 339] on input "Collapse categories" at bounding box center [203, 338] width 32 height 32
checkbox input "false"
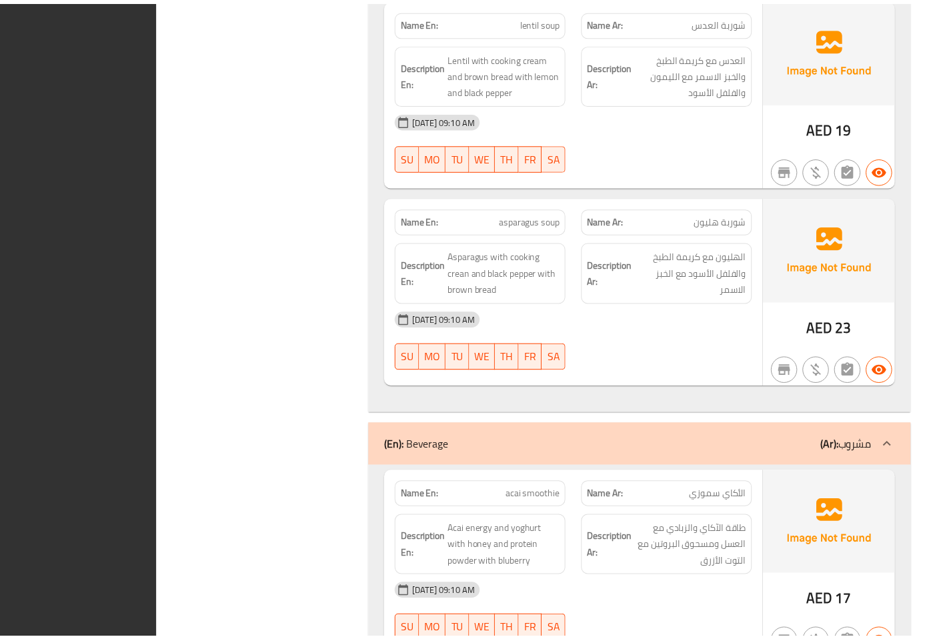
scroll to position [3607, 0]
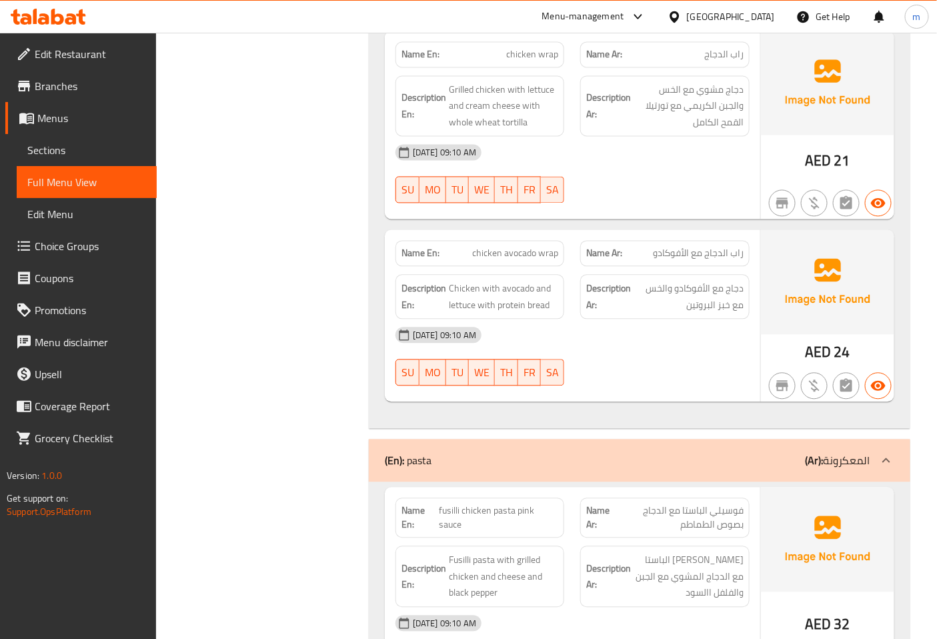
click at [90, 150] on span "Sections" at bounding box center [86, 150] width 119 height 16
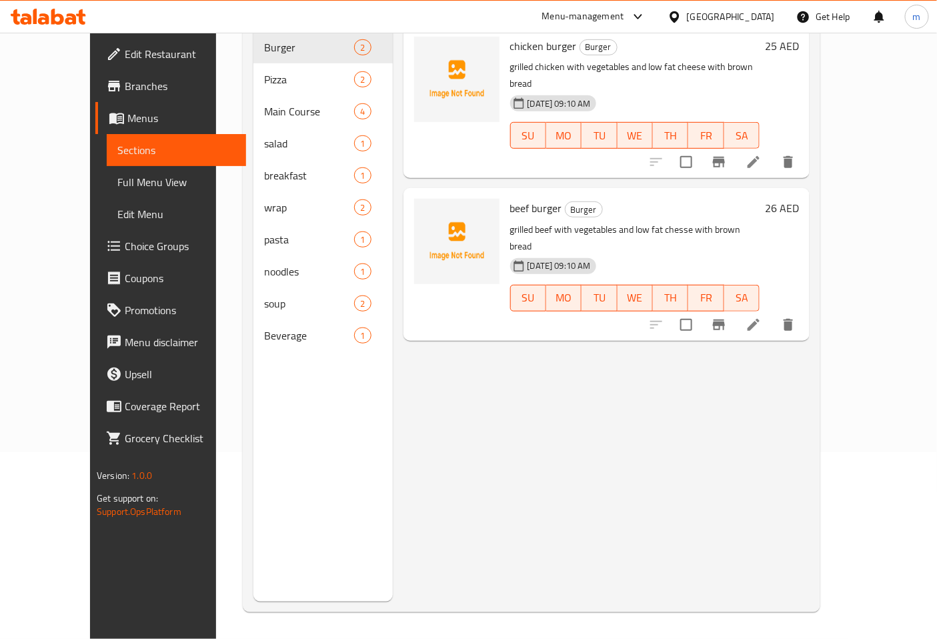
scroll to position [187, 0]
click at [117, 183] on span "Full Menu View" at bounding box center [176, 182] width 119 height 16
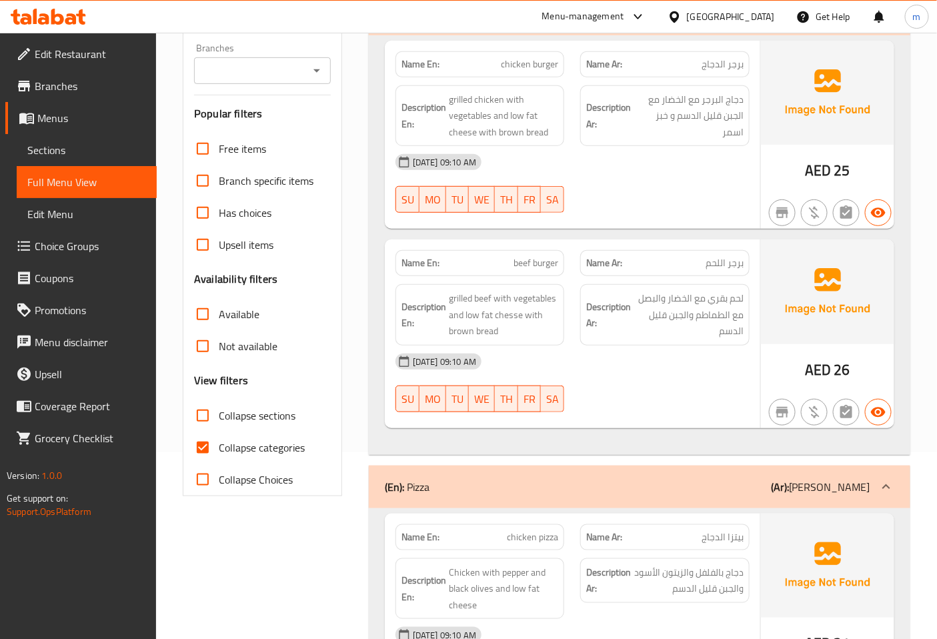
click at [74, 151] on span "Sections" at bounding box center [86, 150] width 119 height 16
